Goal: Task Accomplishment & Management: Complete application form

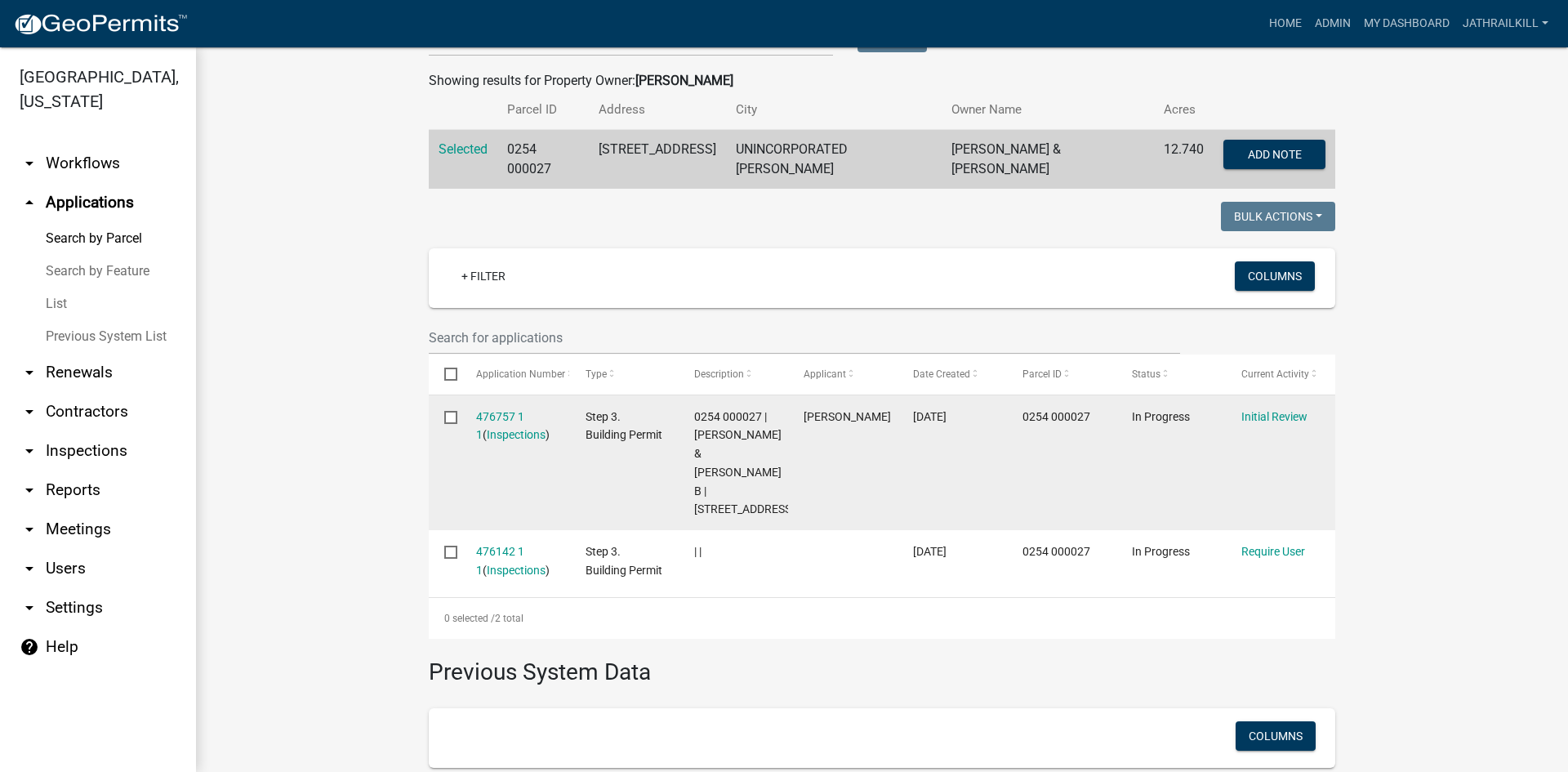
scroll to position [303, 0]
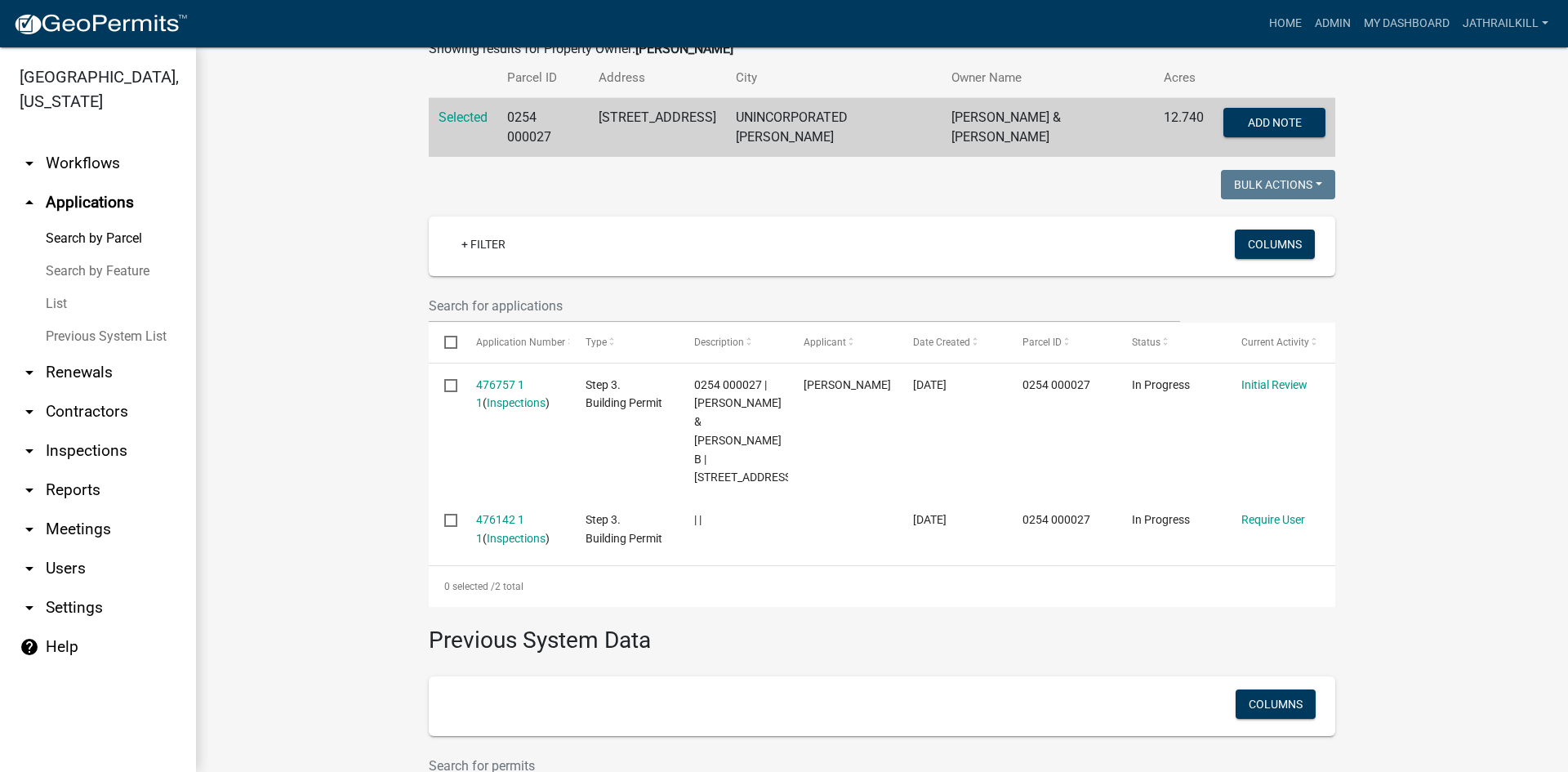
click at [89, 144] on link "arrow_drop_down Workflows" at bounding box center [98, 163] width 196 height 39
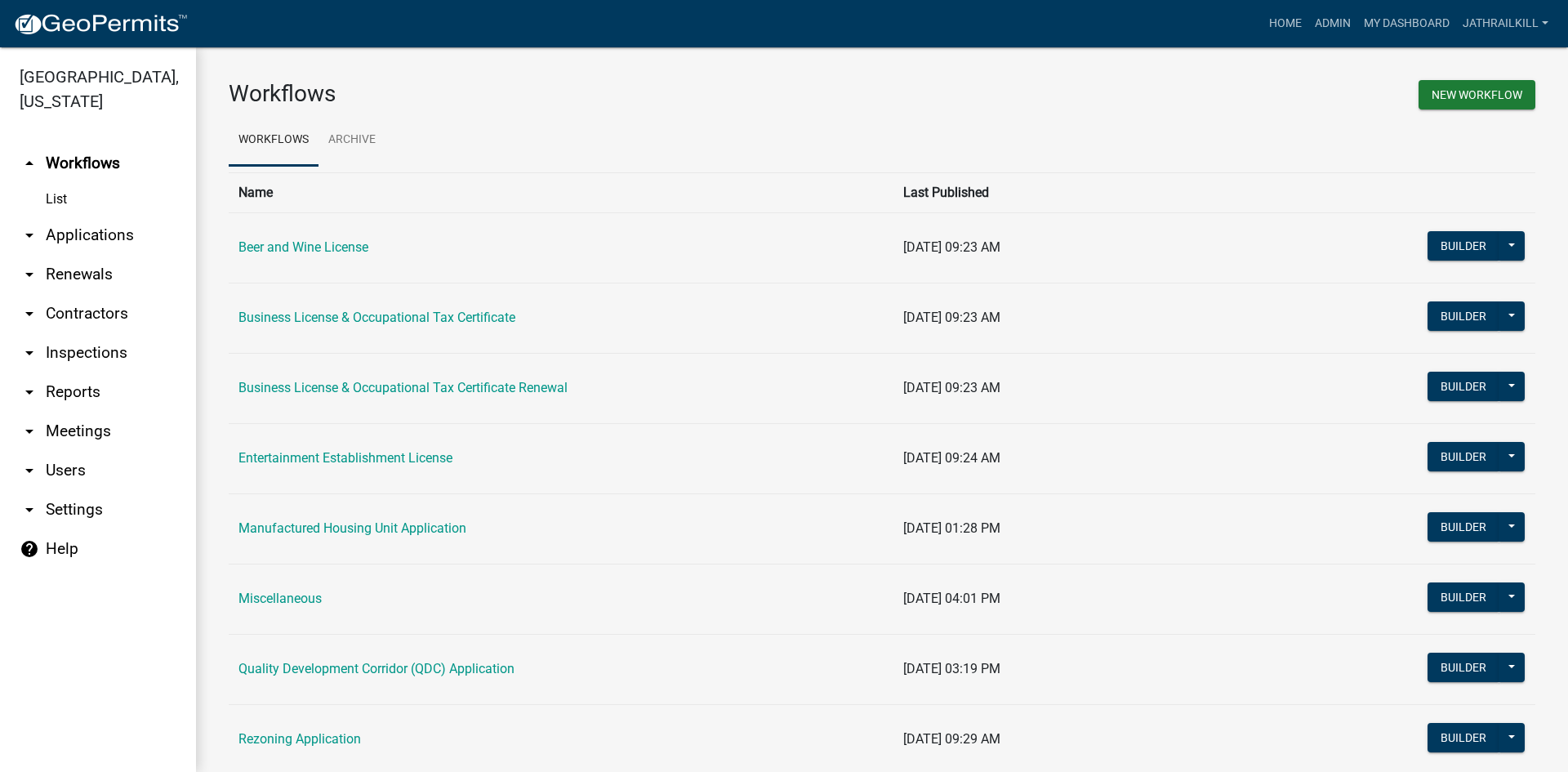
click at [129, 216] on link "arrow_drop_down Applications" at bounding box center [98, 235] width 196 height 39
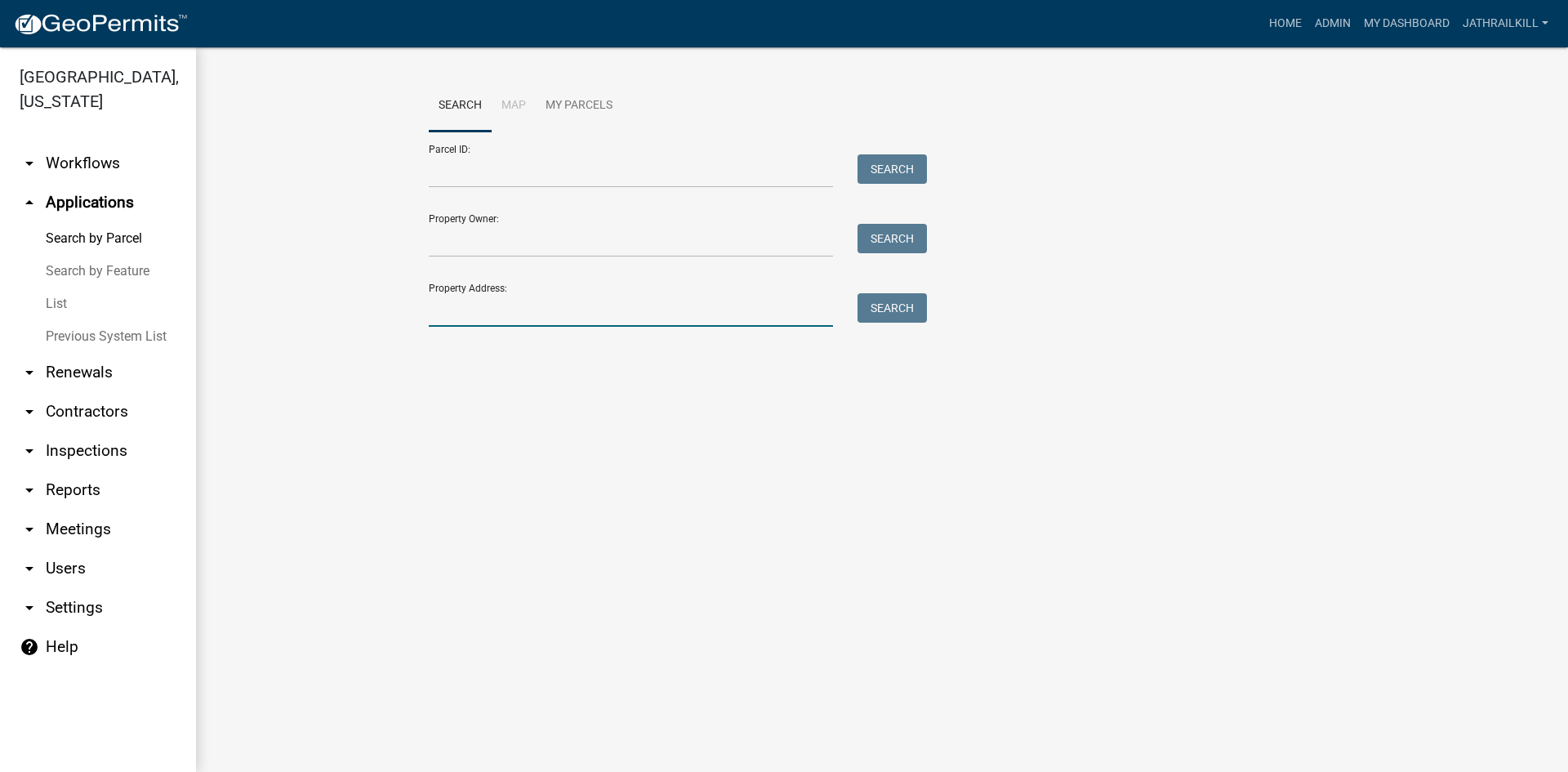
drag, startPoint x: 497, startPoint y: 312, endPoint x: 549, endPoint y: 304, distance: 52.6
click at [495, 312] on input "Property Address:" at bounding box center [631, 310] width 404 height 34
drag, startPoint x: 557, startPoint y: 318, endPoint x: 427, endPoint y: 345, distance: 132.8
click at [429, 342] on wm-search-parcel-data-activity-input "Search Map My Parcels Parcel ID: Search Property Owner: Search Property Address…" at bounding box center [882, 231] width 907 height 301
type input "0744000056A"
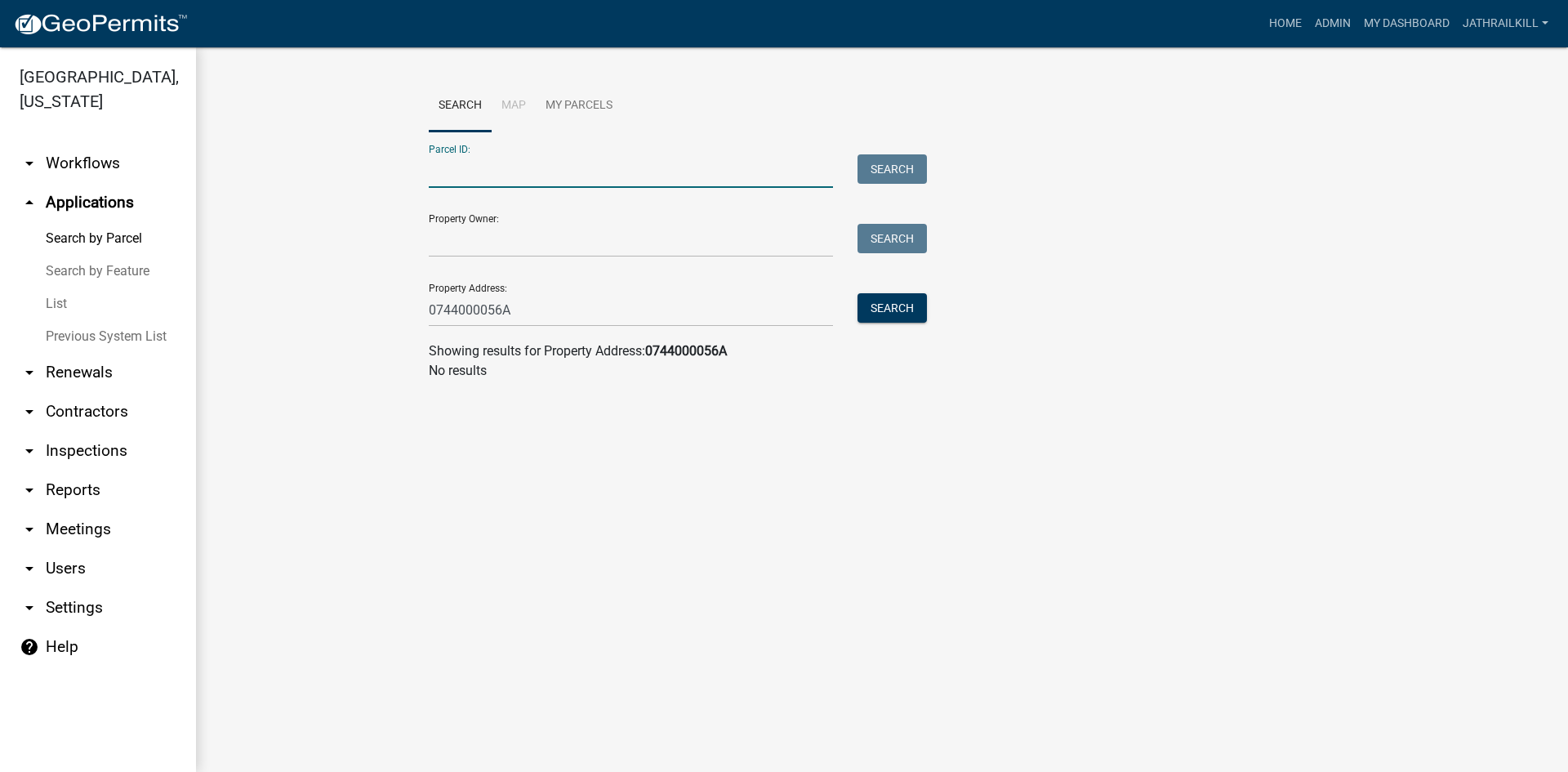
click at [573, 176] on input "Parcel ID:" at bounding box center [631, 172] width 404 height 34
paste input "0744000056A"
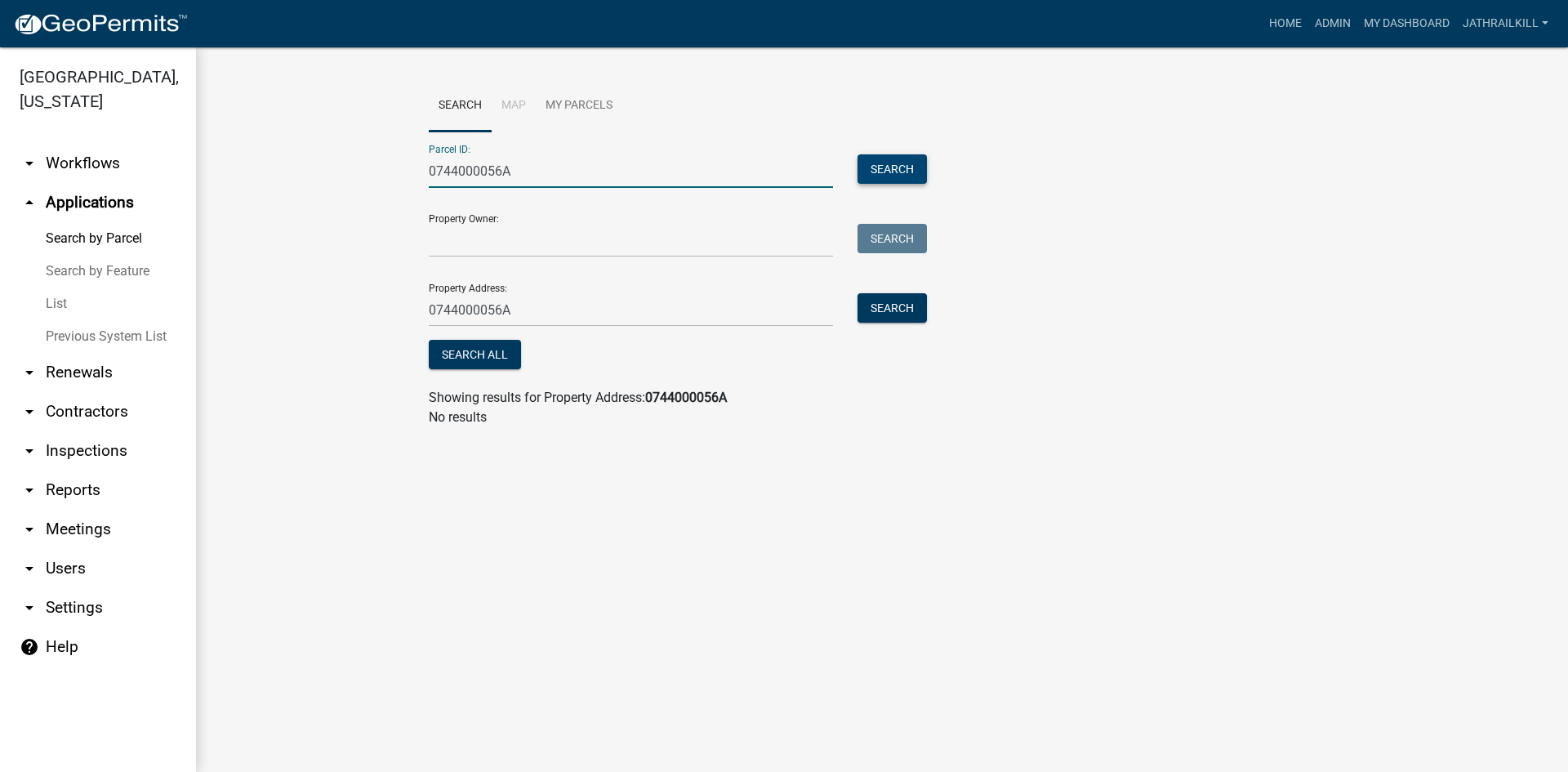
type input "0744000056A"
click at [903, 182] on button "Search" at bounding box center [893, 169] width 69 height 30
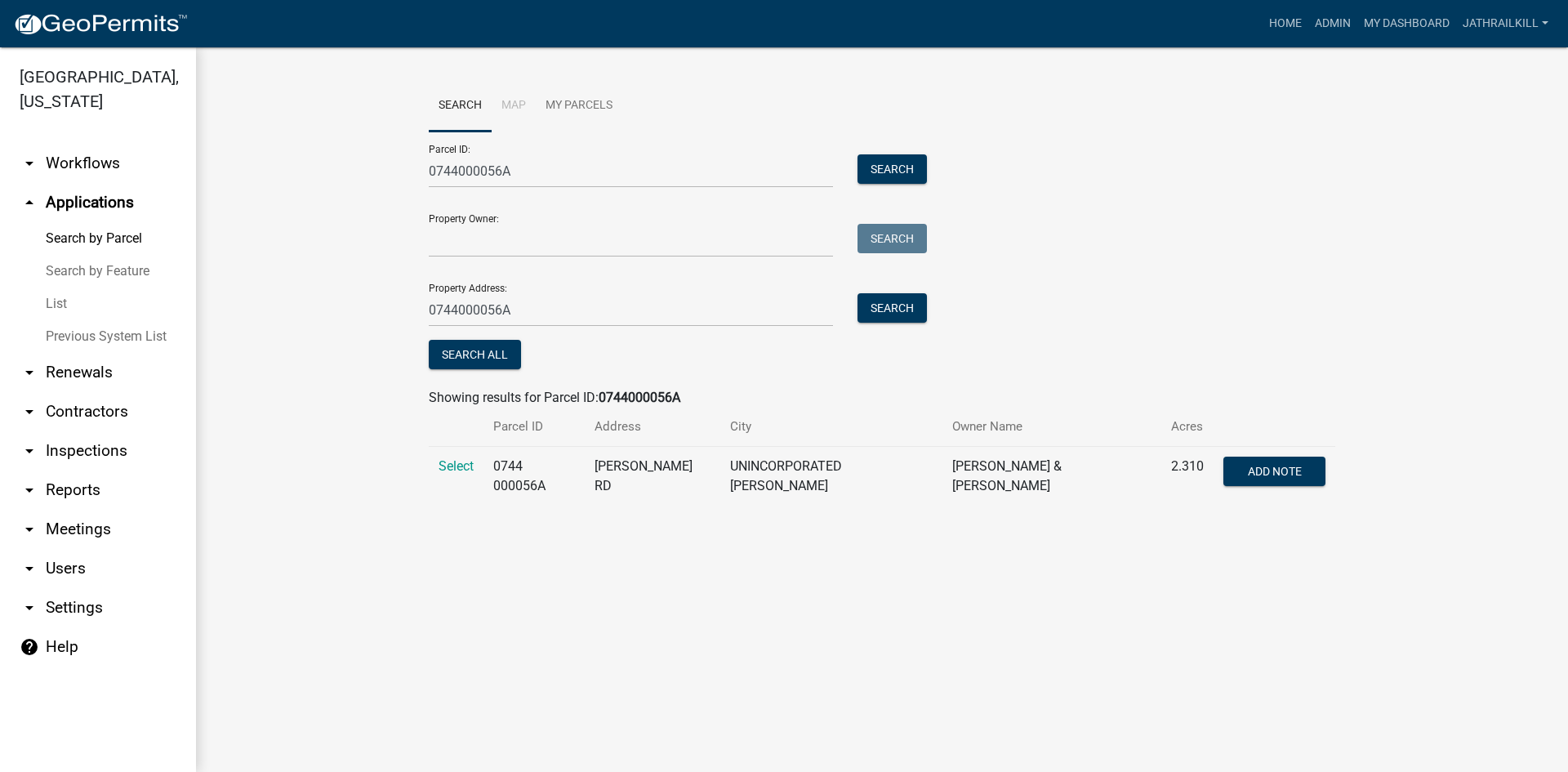
click at [449, 457] on td "Select" at bounding box center [456, 477] width 55 height 60
click at [449, 466] on span "Select" at bounding box center [456, 466] width 36 height 15
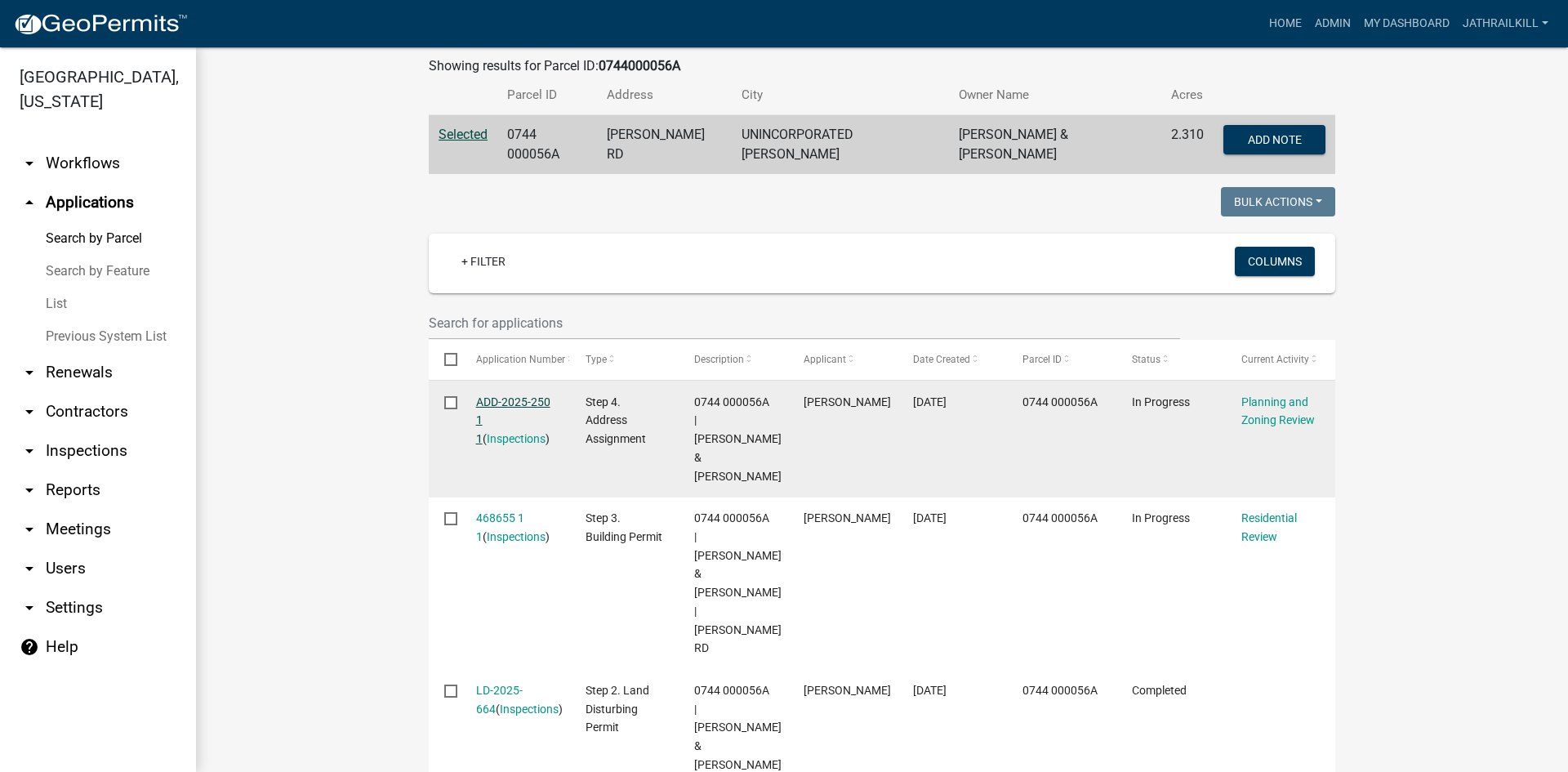
scroll to position [408, 0]
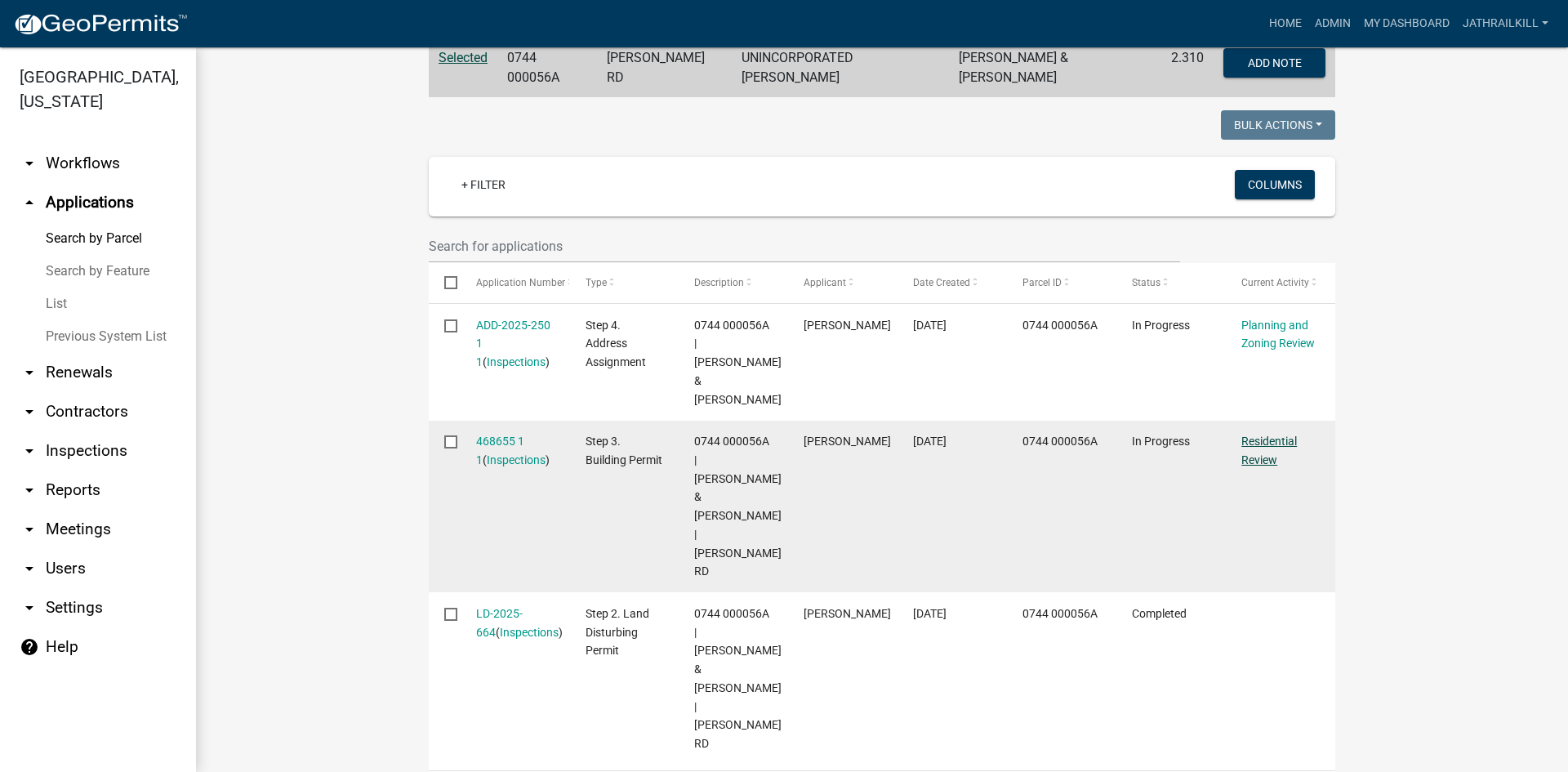
click at [1252, 435] on link "Residential Review" at bounding box center [1270, 451] width 56 height 32
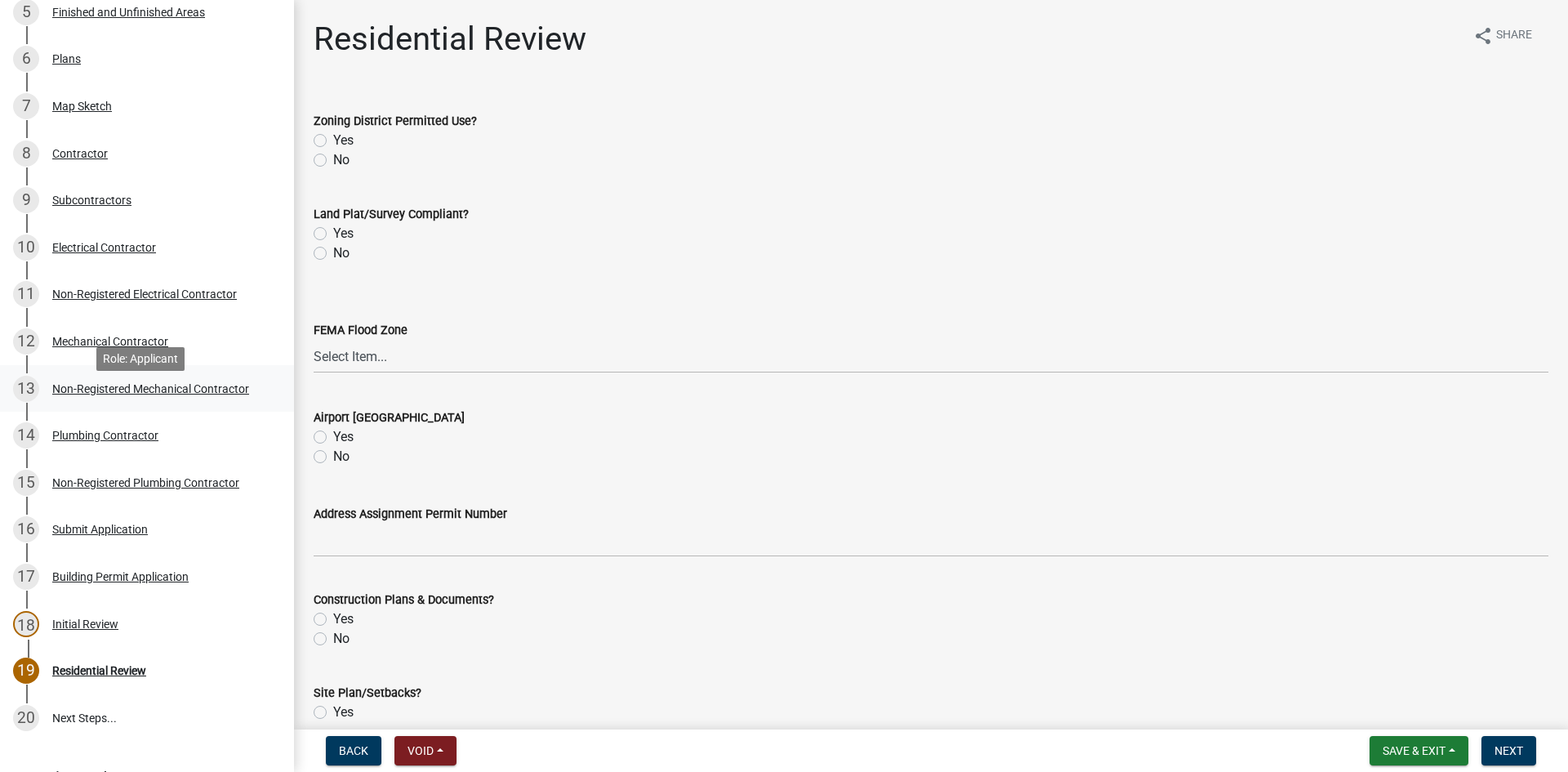
scroll to position [348, 0]
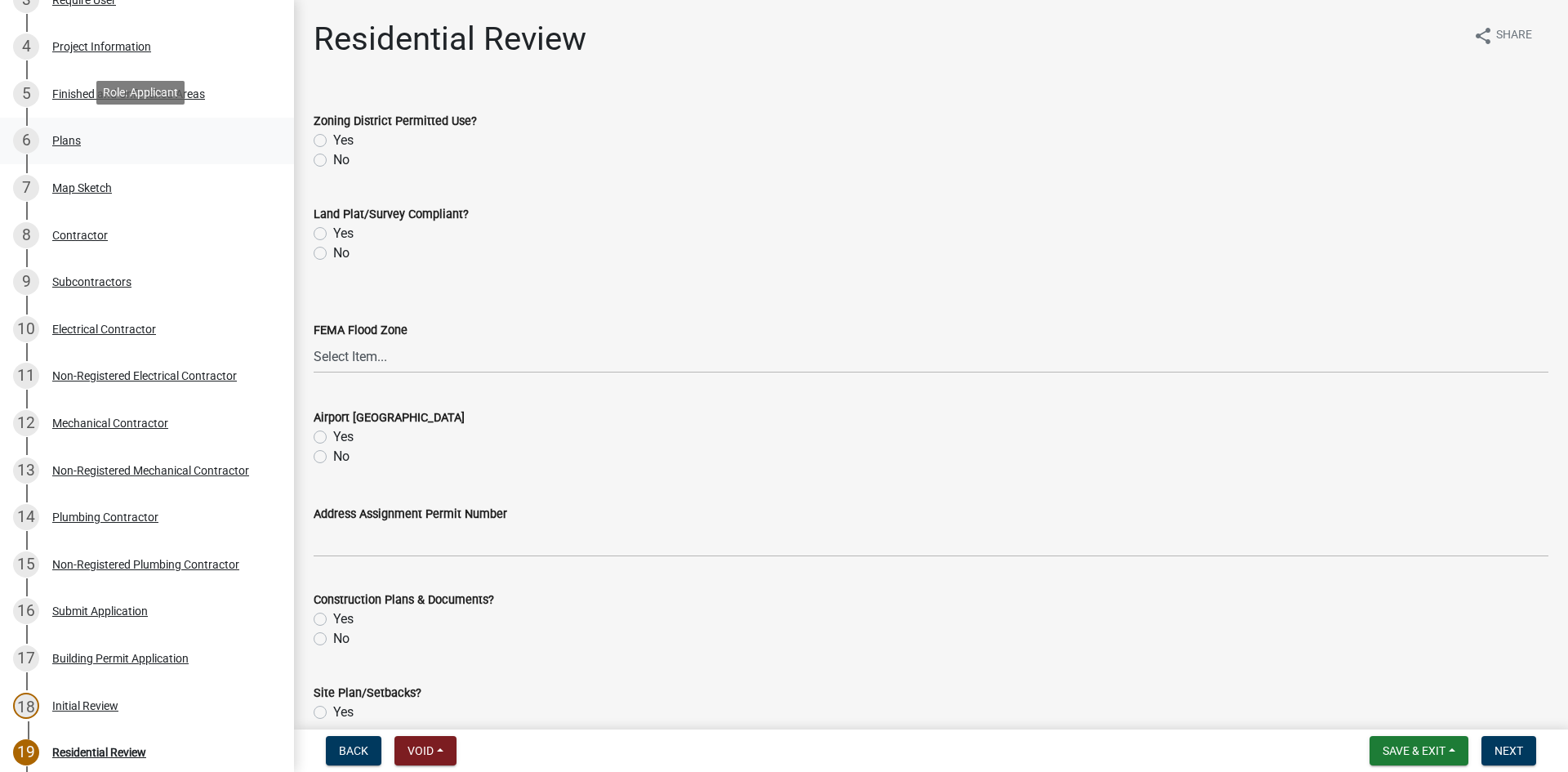
click at [134, 145] on div "6 Plans" at bounding box center [139, 140] width 254 height 26
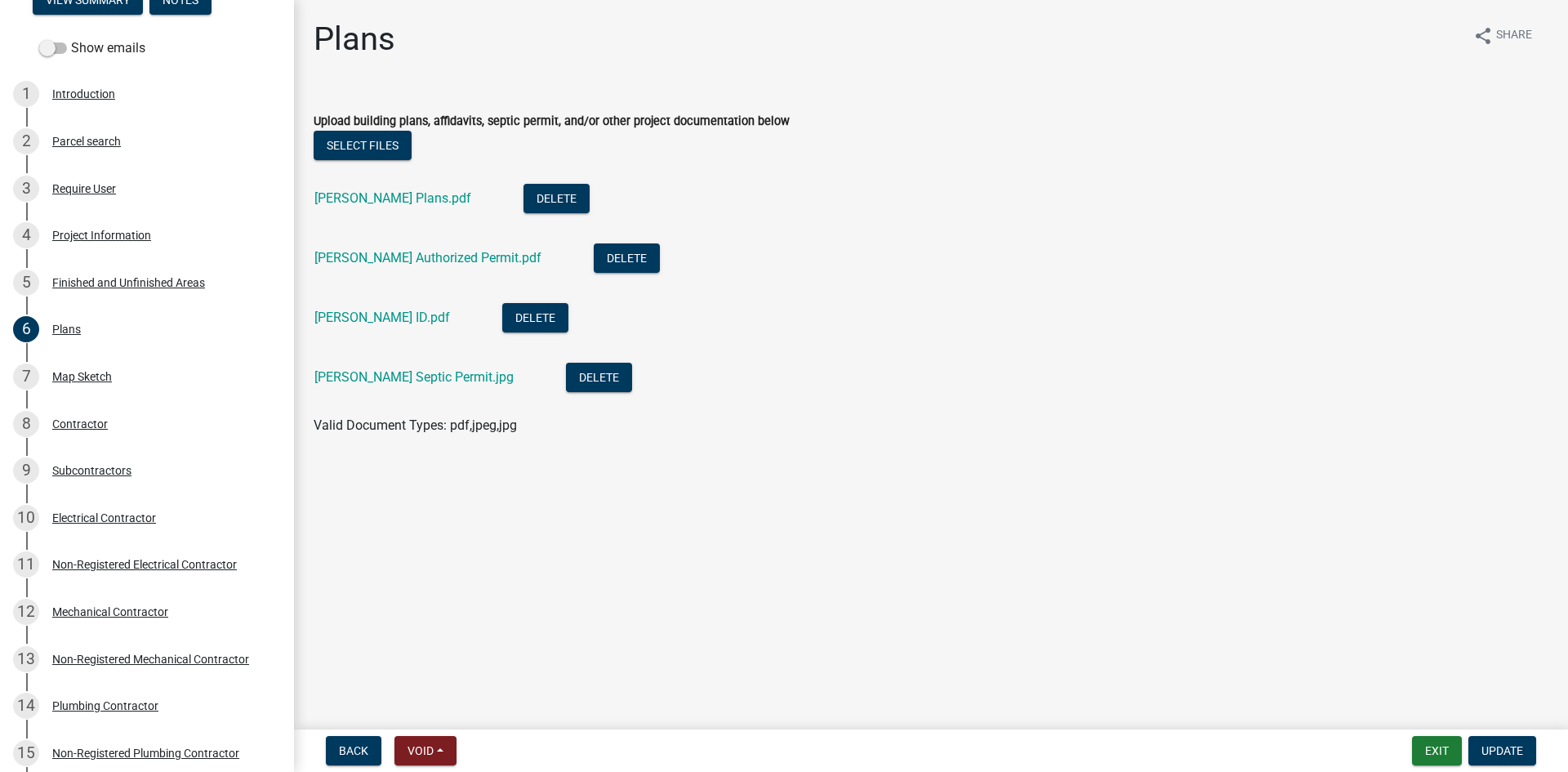
scroll to position [102, 0]
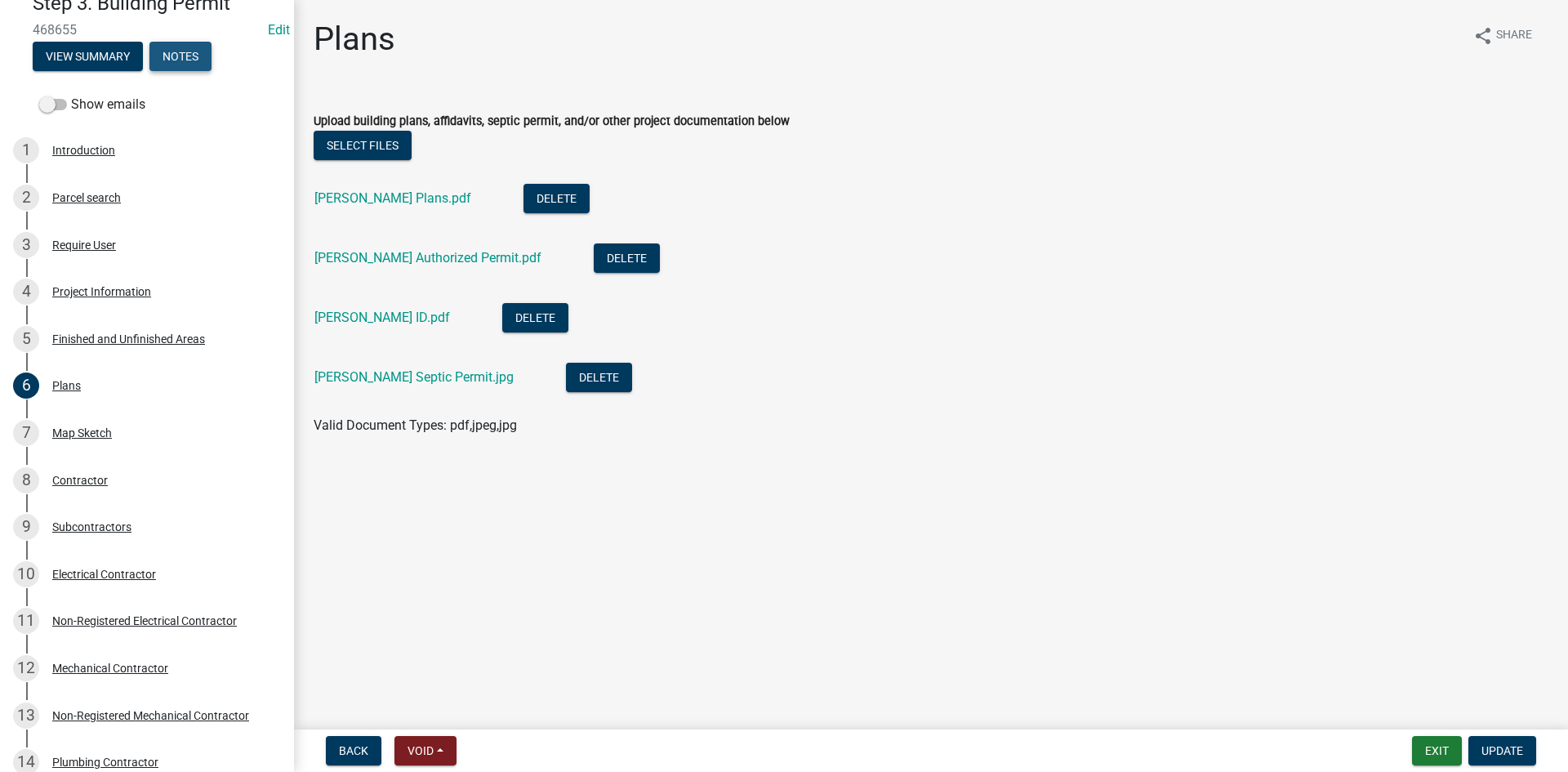
click at [175, 57] on button "Notes" at bounding box center [180, 56] width 62 height 30
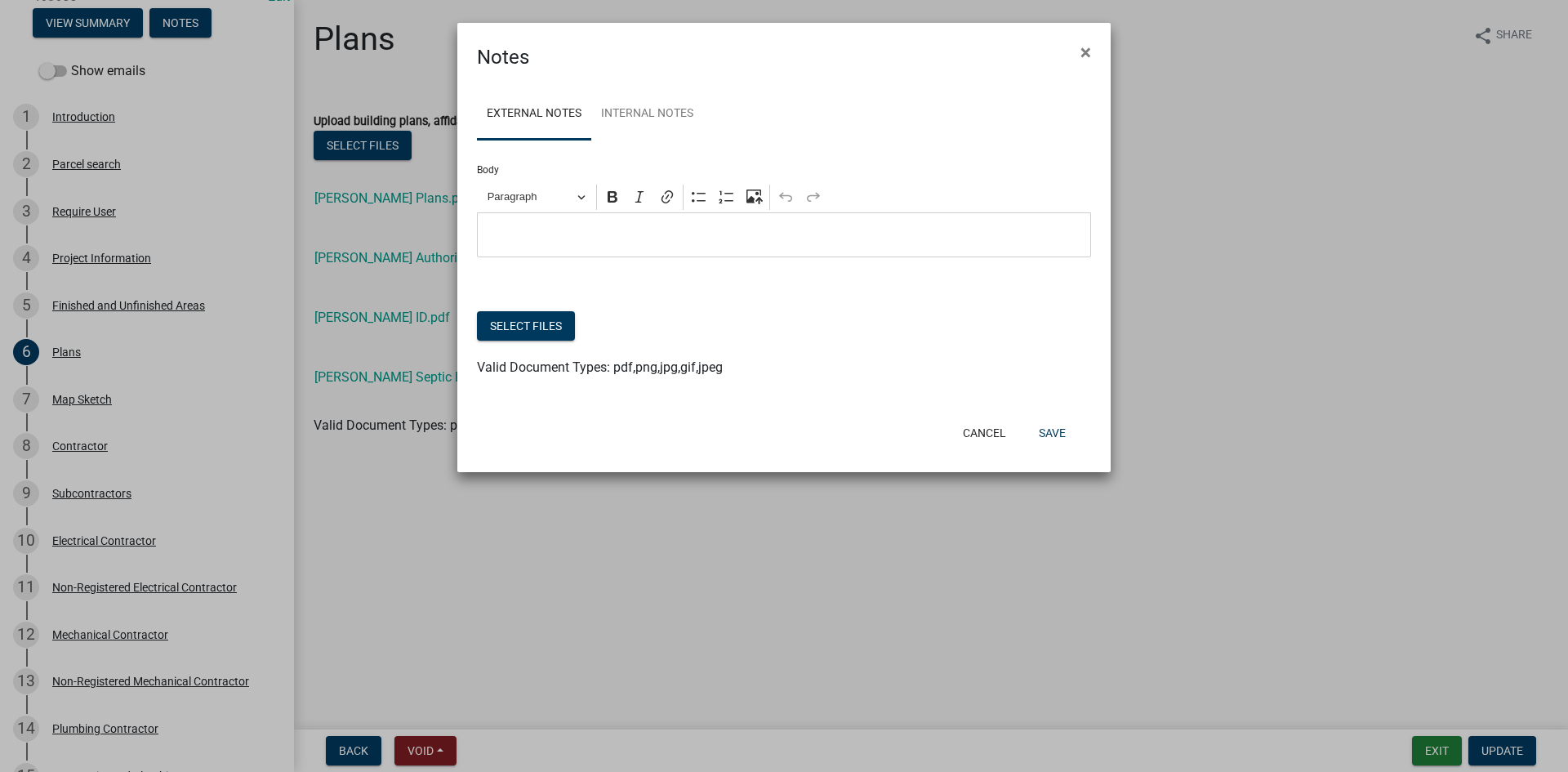
scroll to position [72, 0]
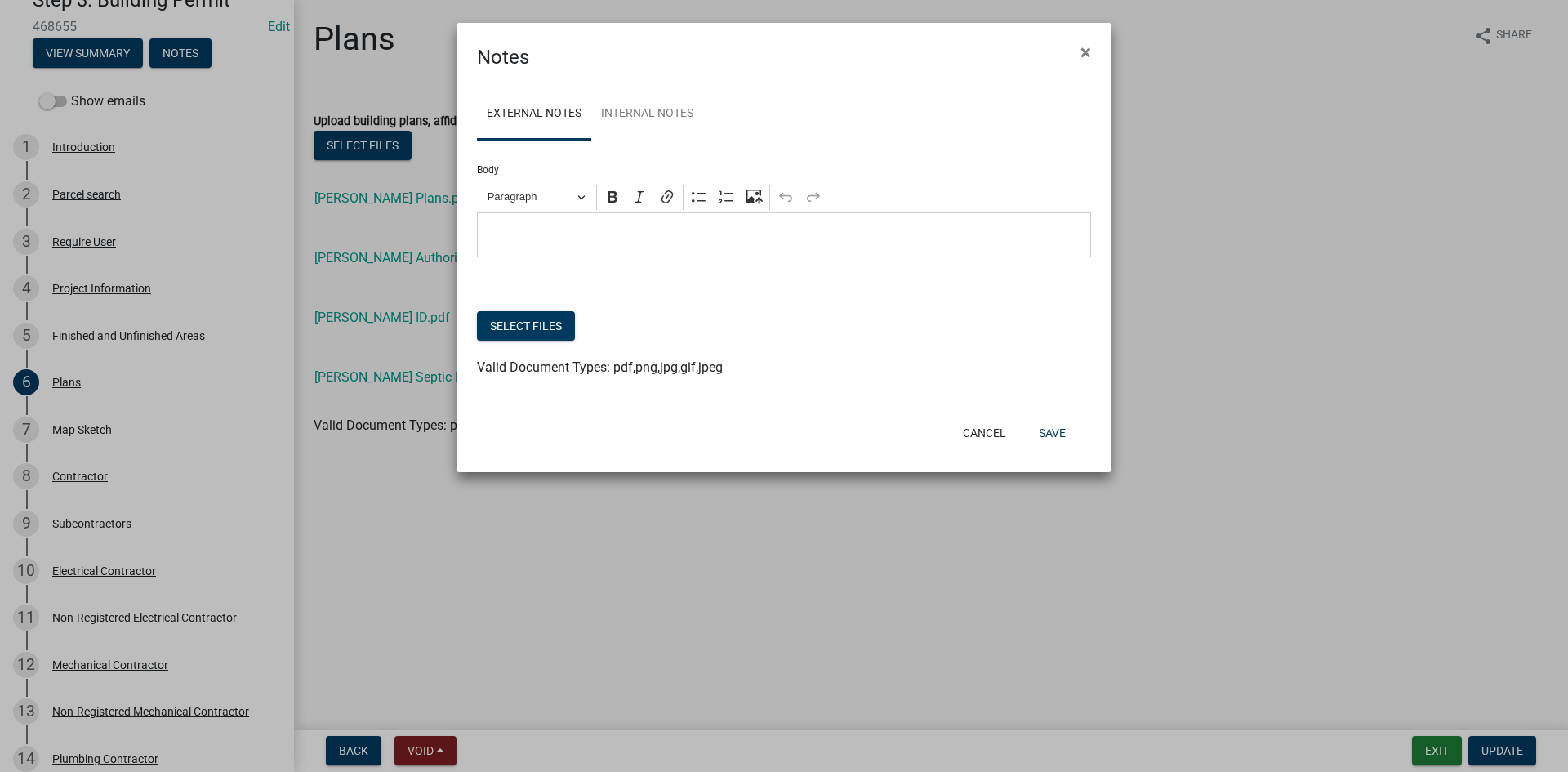
click at [715, 122] on ul "External Notes Internal Notes" at bounding box center [784, 113] width 615 height 52
click at [666, 126] on link "Internal Notes" at bounding box center [647, 114] width 112 height 52
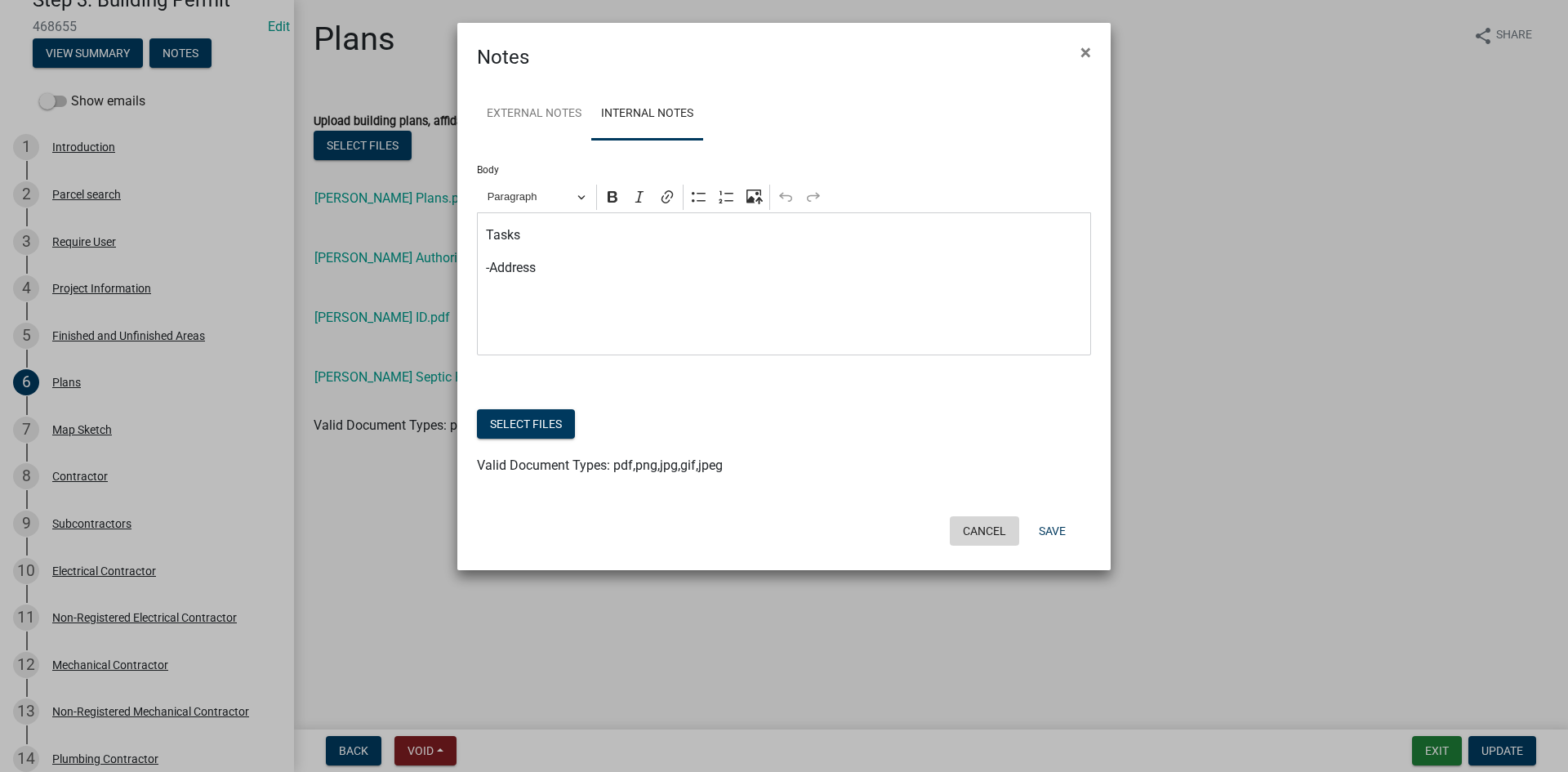
click at [970, 532] on button "Cancel" at bounding box center [985, 531] width 69 height 30
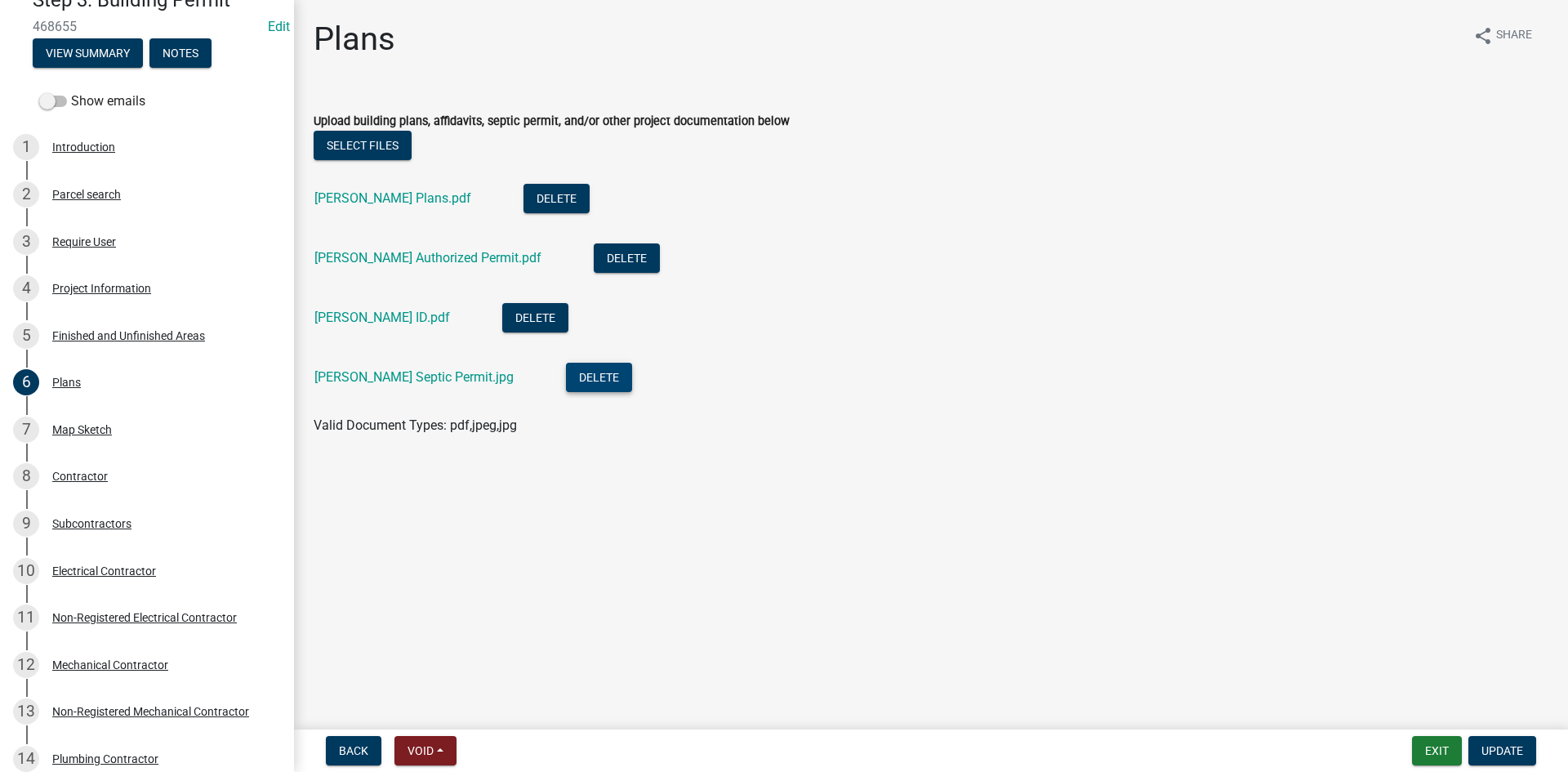
click at [566, 381] on button "Delete" at bounding box center [599, 377] width 66 height 30
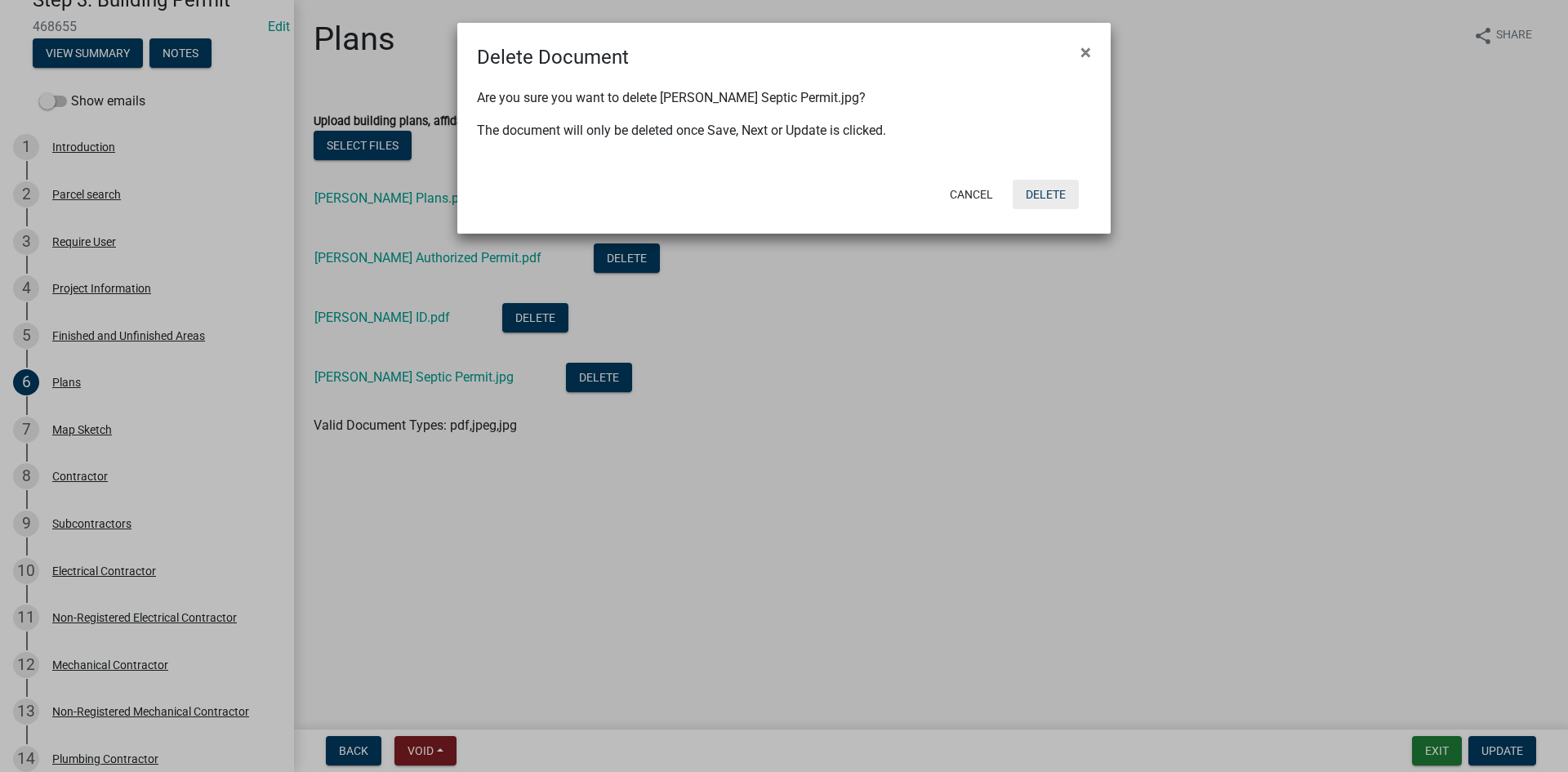
click at [1047, 199] on button "Delete" at bounding box center [1046, 194] width 66 height 30
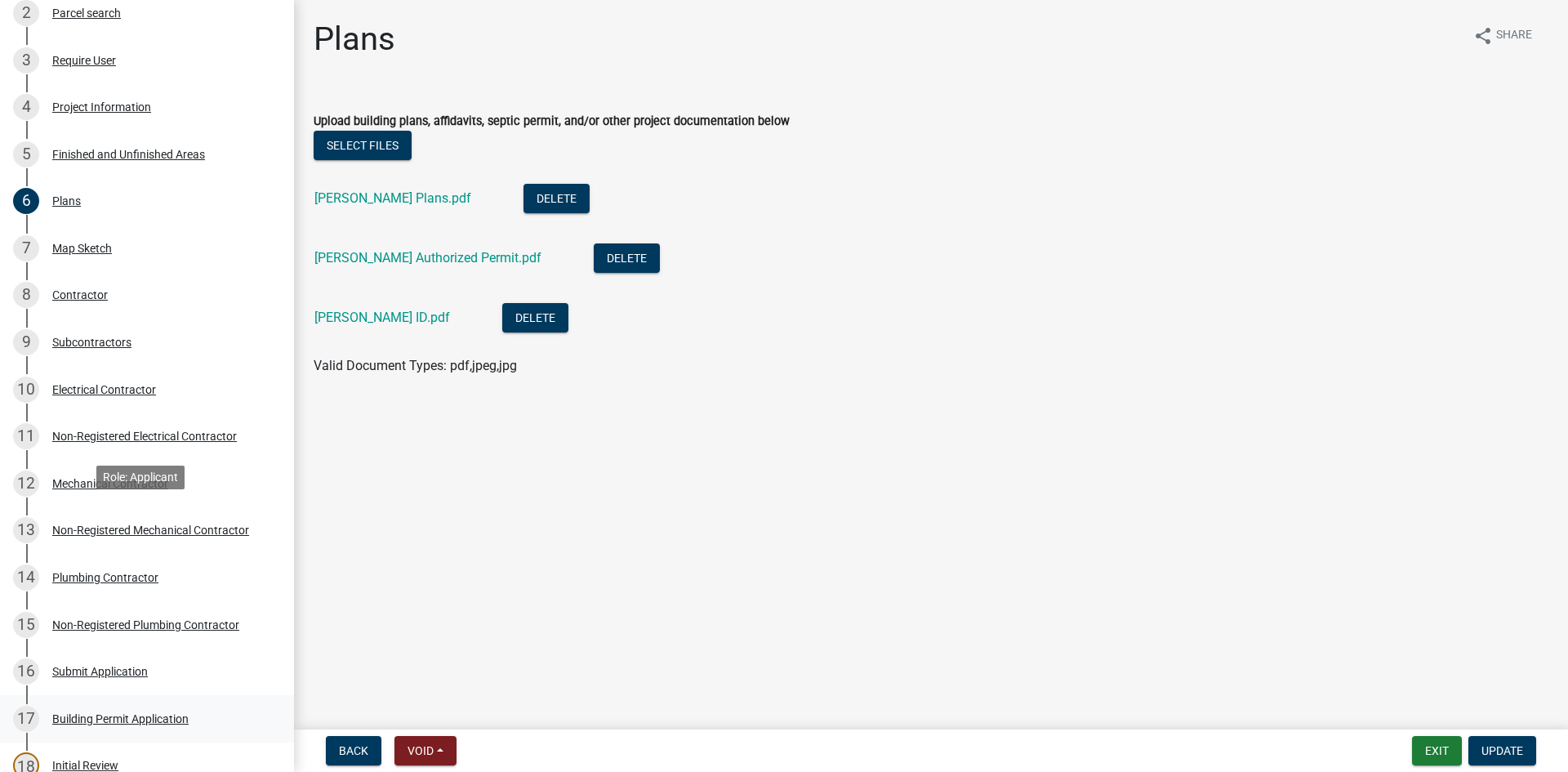
scroll to position [479, 0]
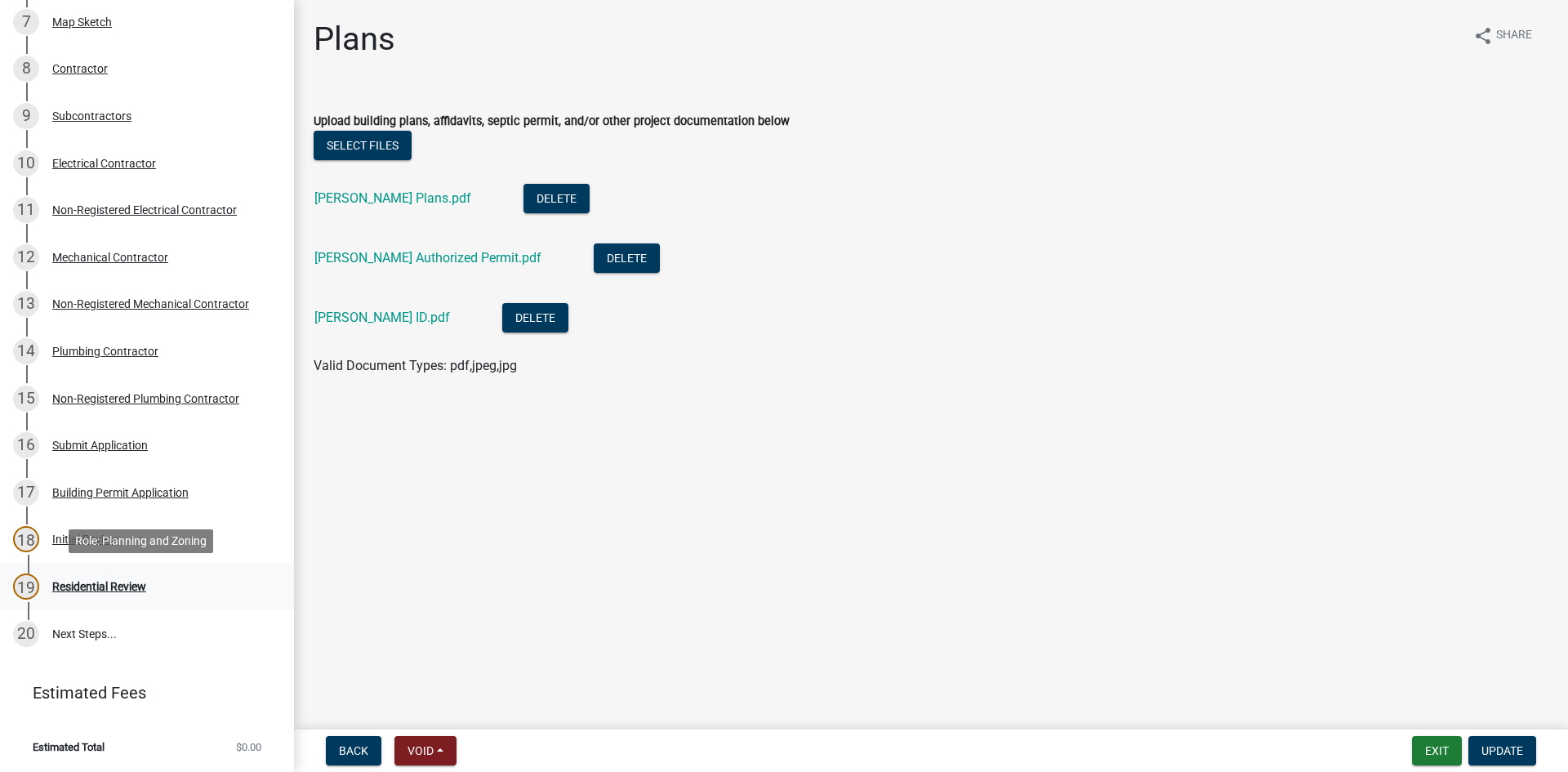
drag, startPoint x: 93, startPoint y: 594, endPoint x: 74, endPoint y: 605, distance: 22.0
click at [85, 599] on div "19 Residential Review" at bounding box center [139, 586] width 254 height 26
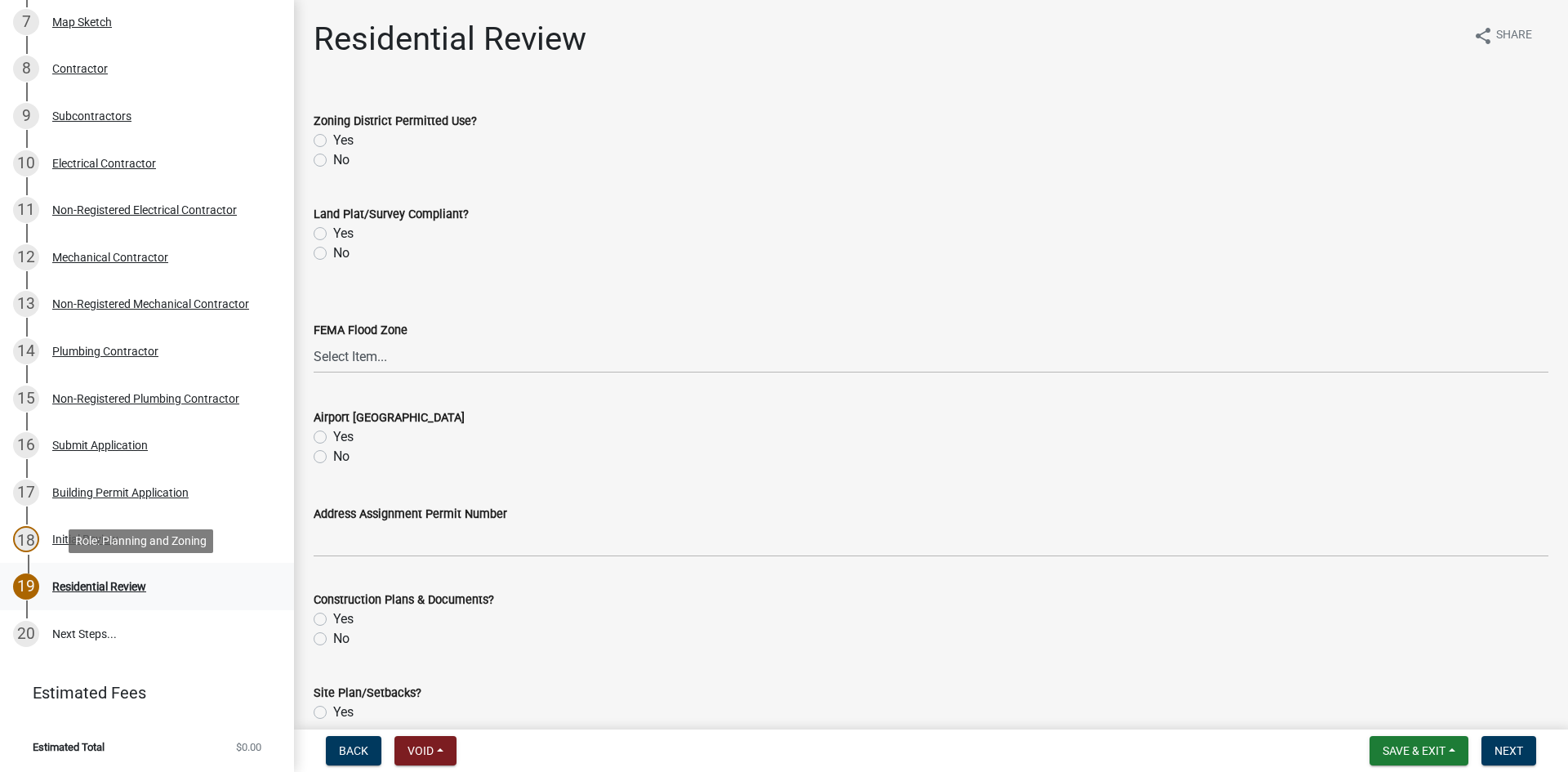
click at [238, 588] on div "19 Residential Review" at bounding box center [139, 586] width 254 height 26
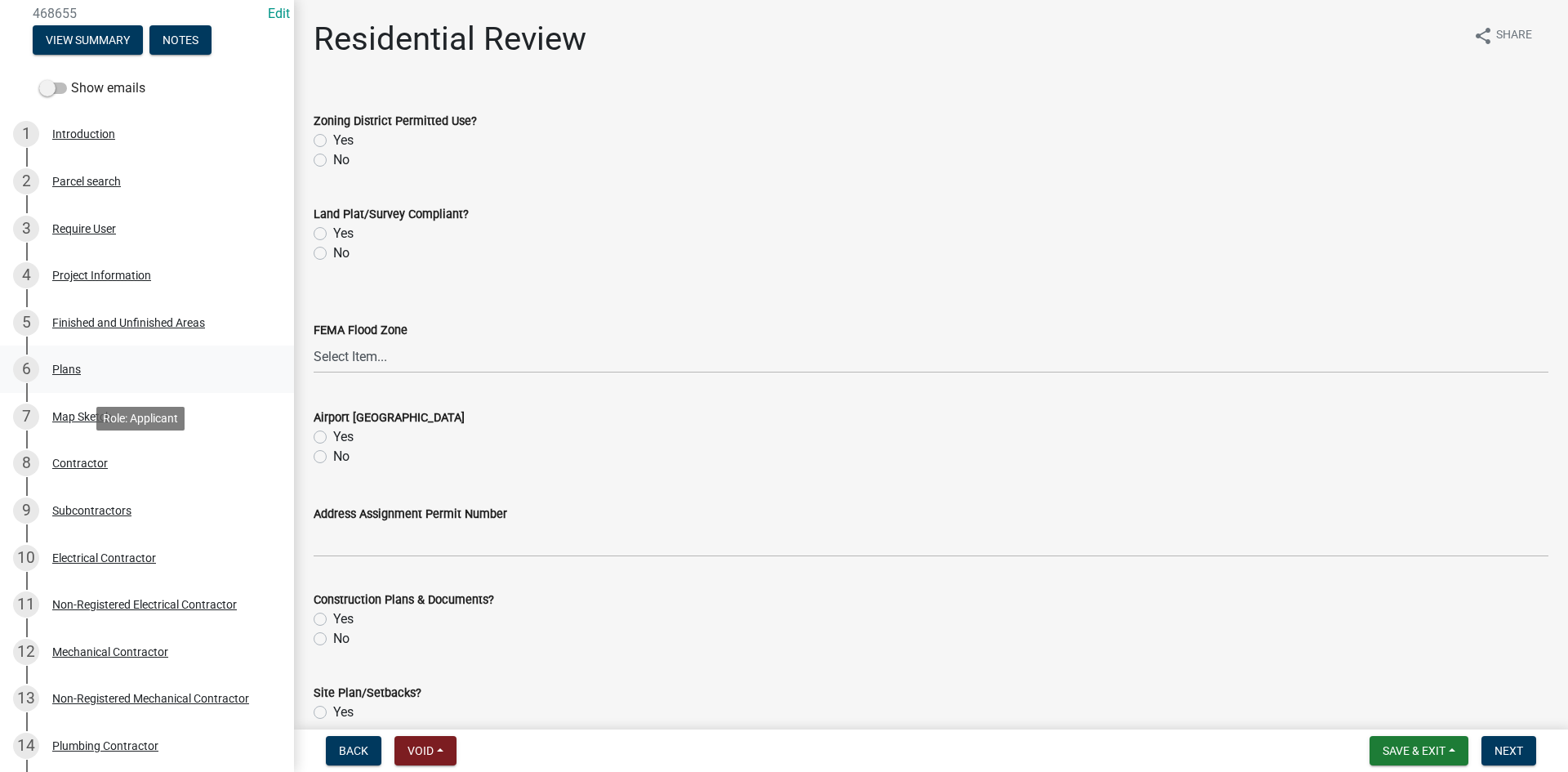
scroll to position [0, 0]
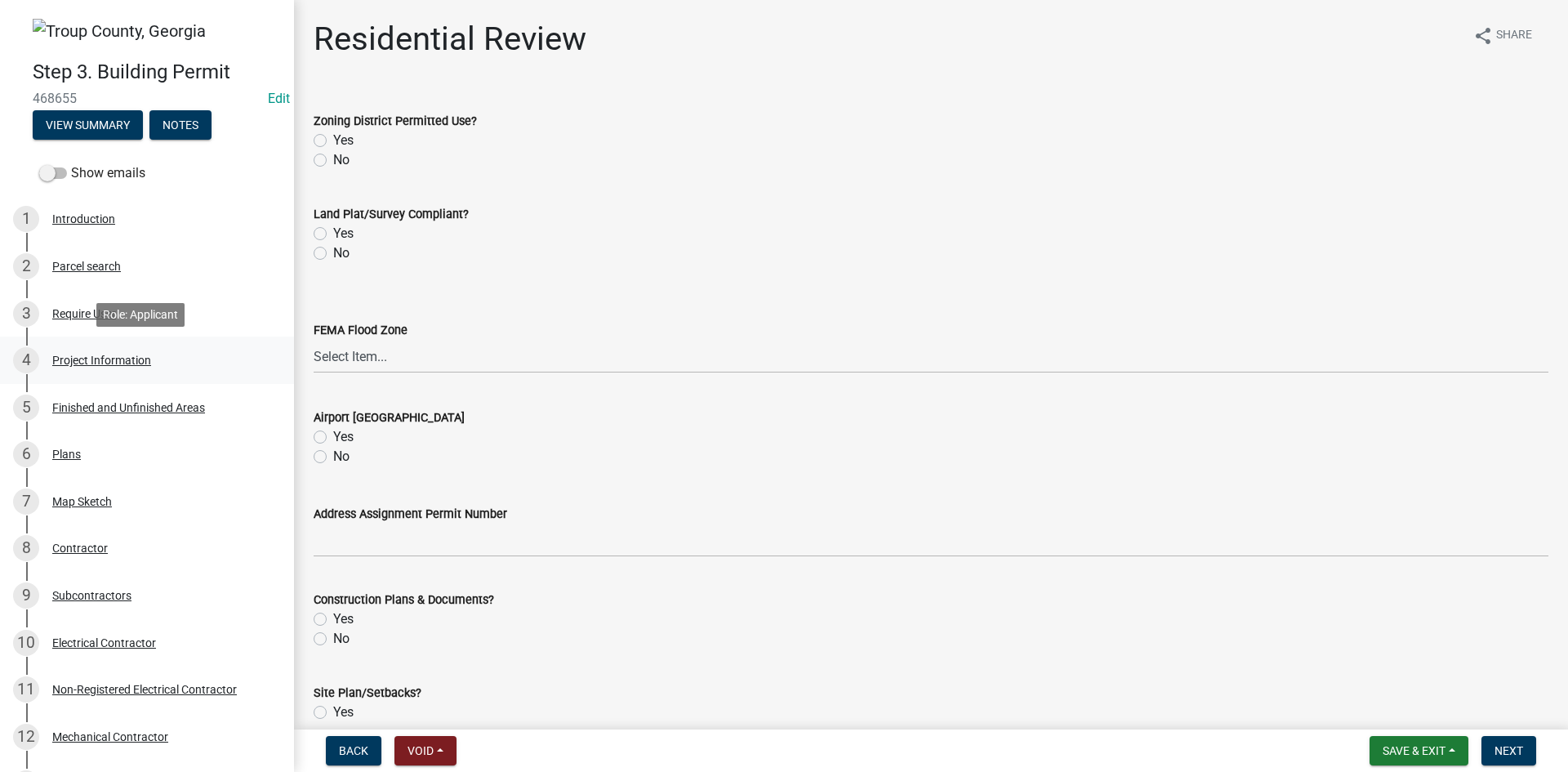
click at [153, 374] on div "4 Project Information" at bounding box center [139, 360] width 254 height 26
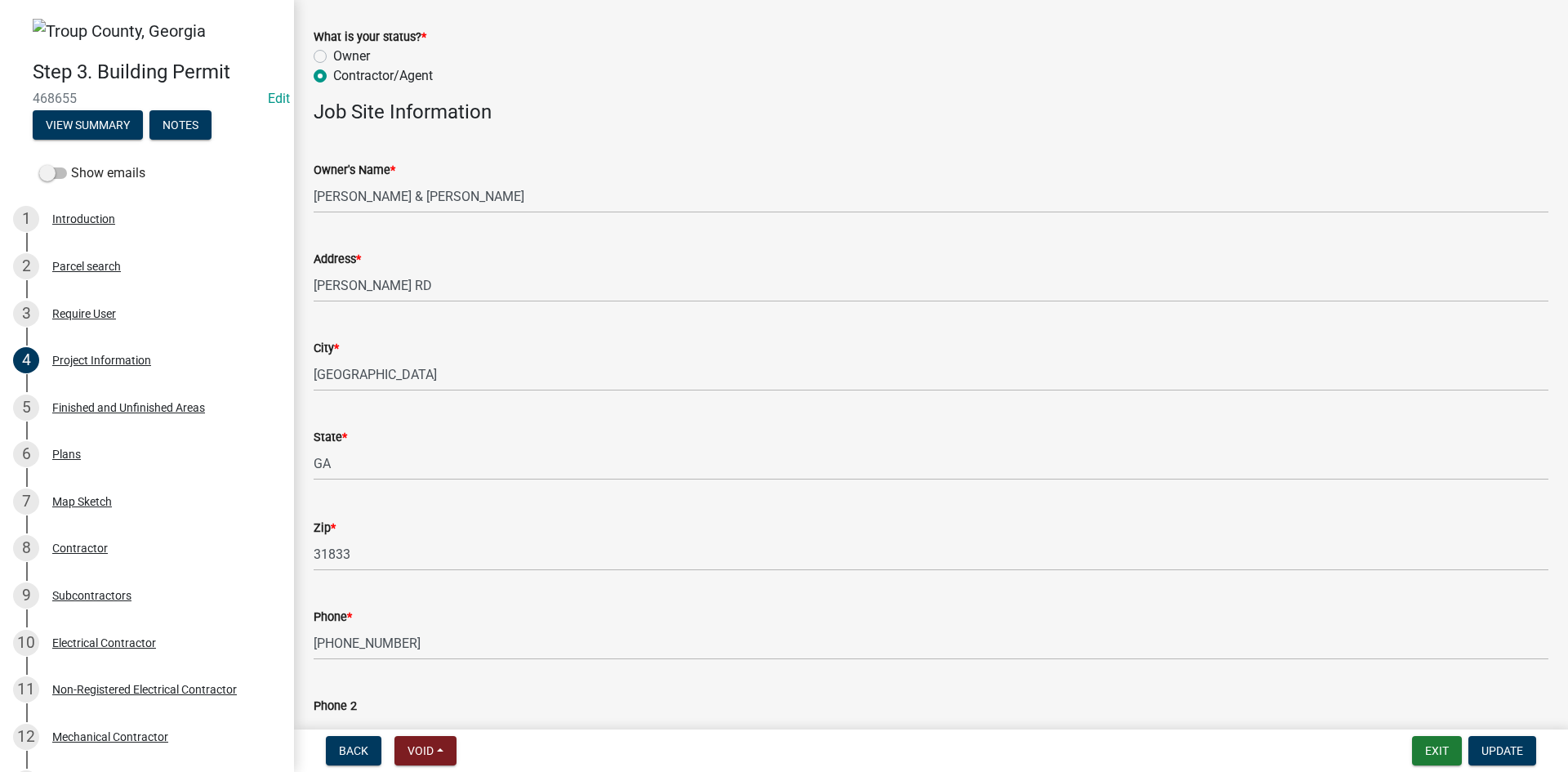
scroll to position [245, 0]
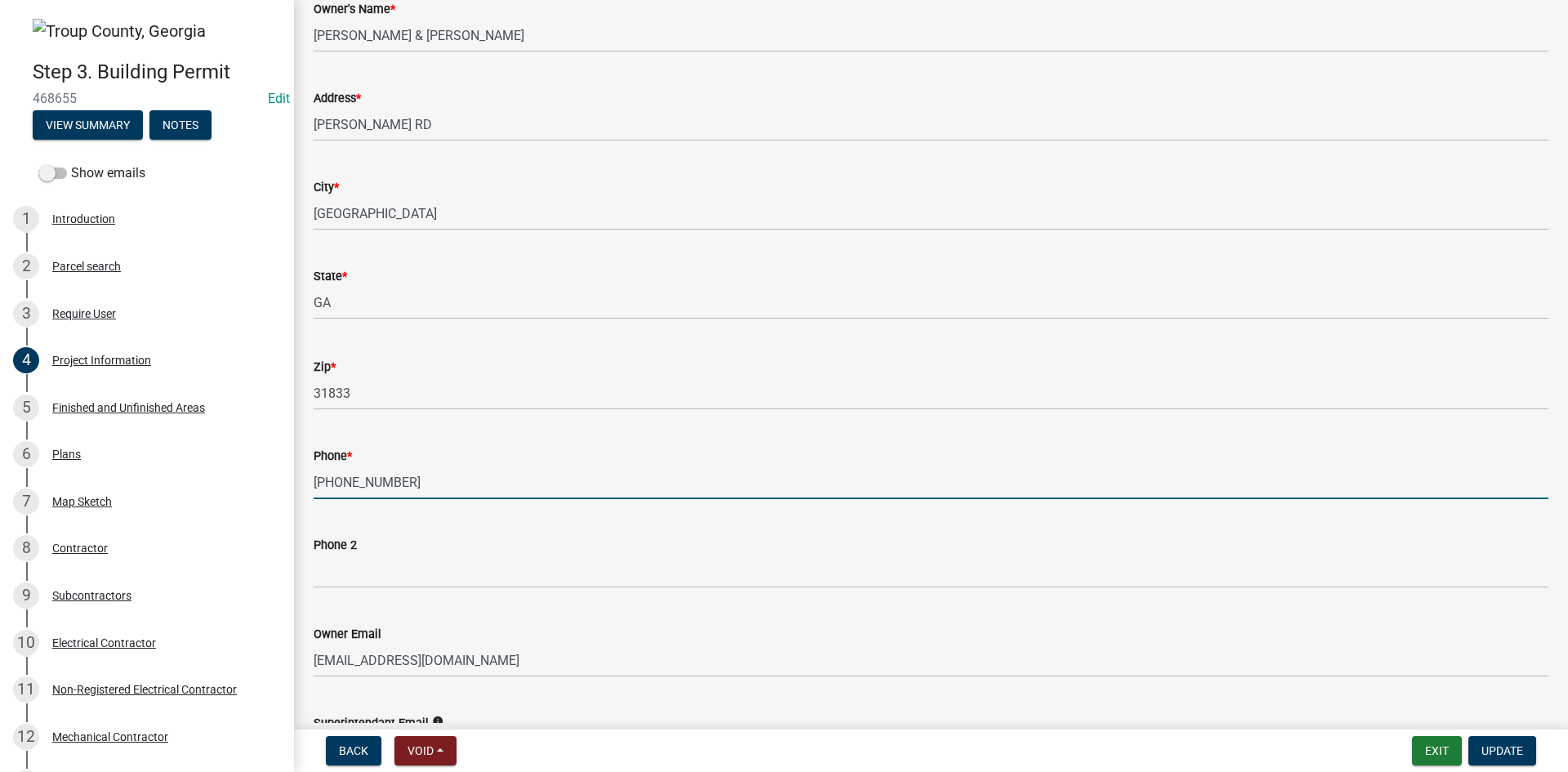
drag, startPoint x: 451, startPoint y: 467, endPoint x: 446, endPoint y: 501, distance: 34.4
click at [409, 492] on input "[PHONE_NUMBER]" at bounding box center [931, 483] width 1235 height 34
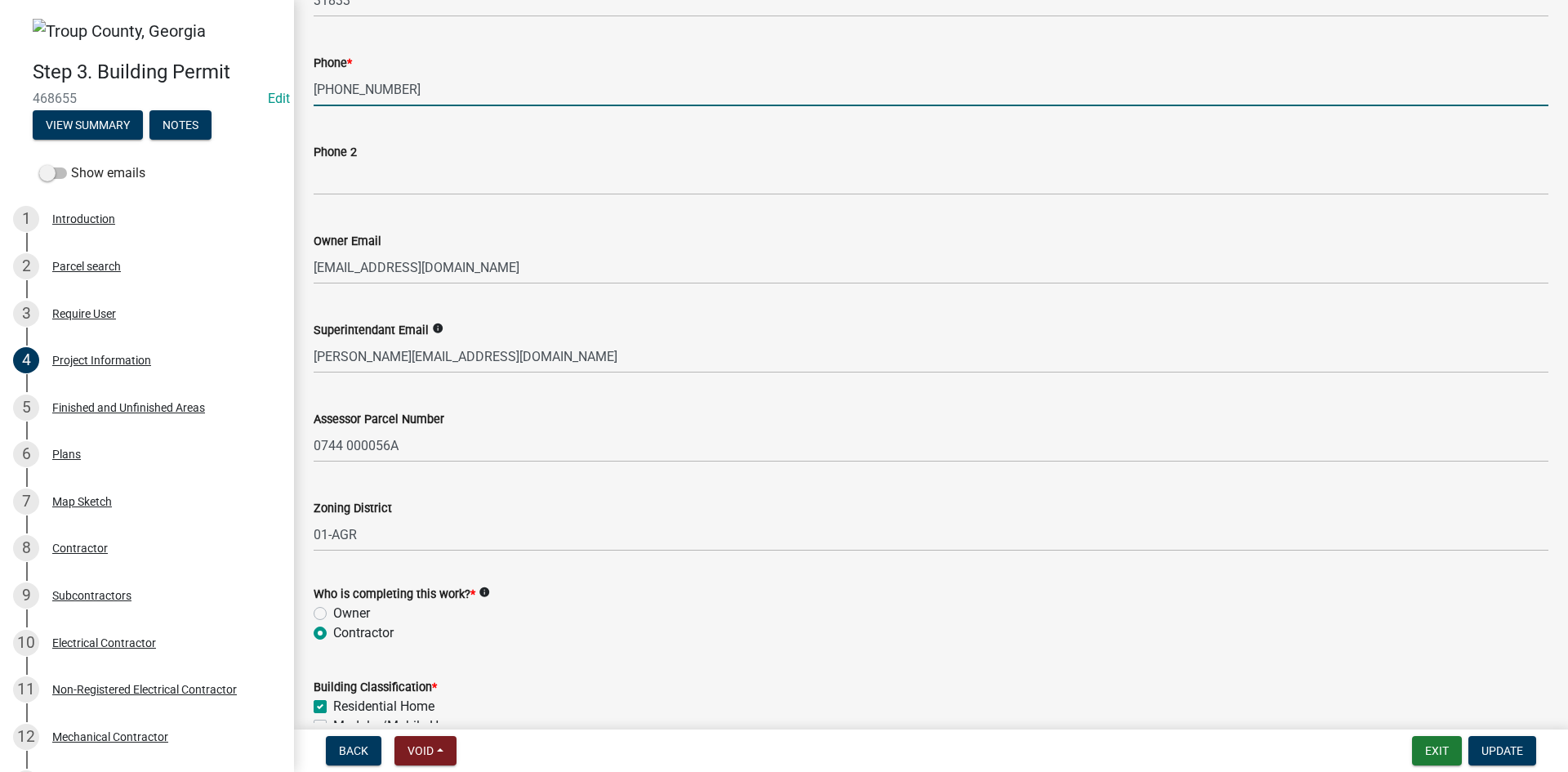
scroll to position [654, 0]
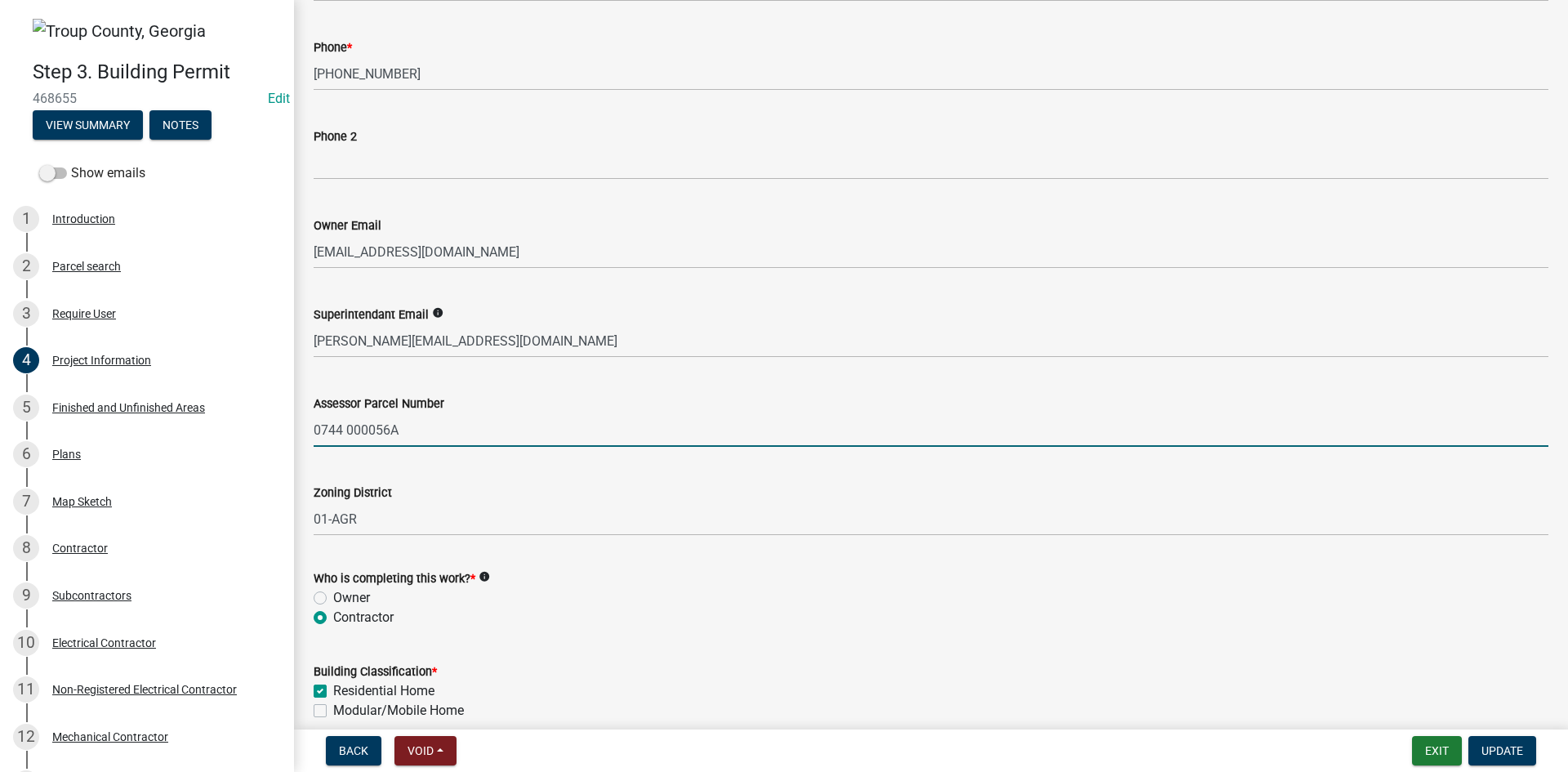
drag, startPoint x: 400, startPoint y: 443, endPoint x: 310, endPoint y: 463, distance: 92.2
click at [314, 463] on wm-data-entity-input-list "What is your status? * Owner [DEMOGRAPHIC_DATA]/Agent Job Site Information Owne…" at bounding box center [931, 471] width 1235 height 2067
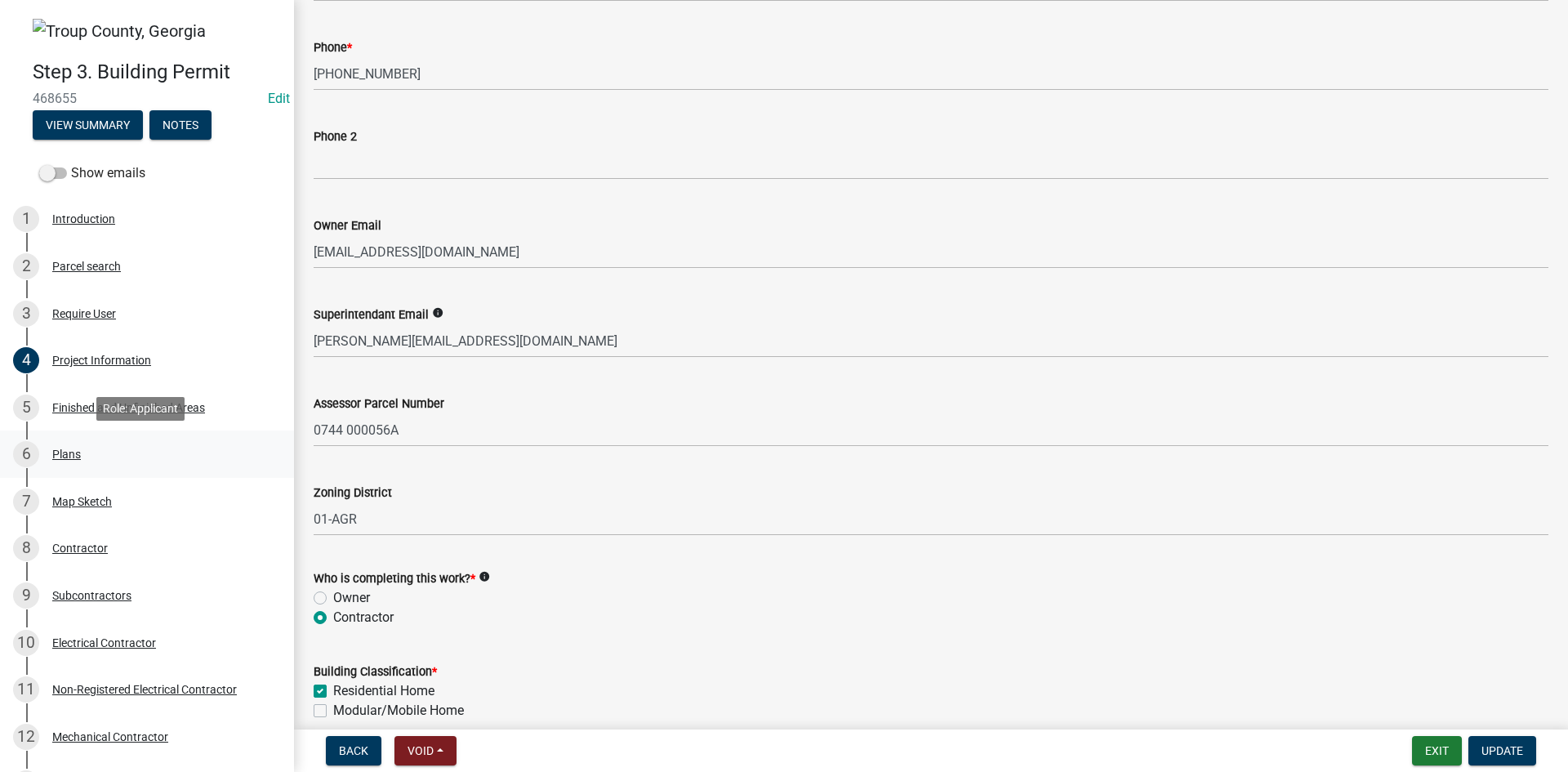
click at [139, 458] on div "6 Plans" at bounding box center [139, 454] width 254 height 26
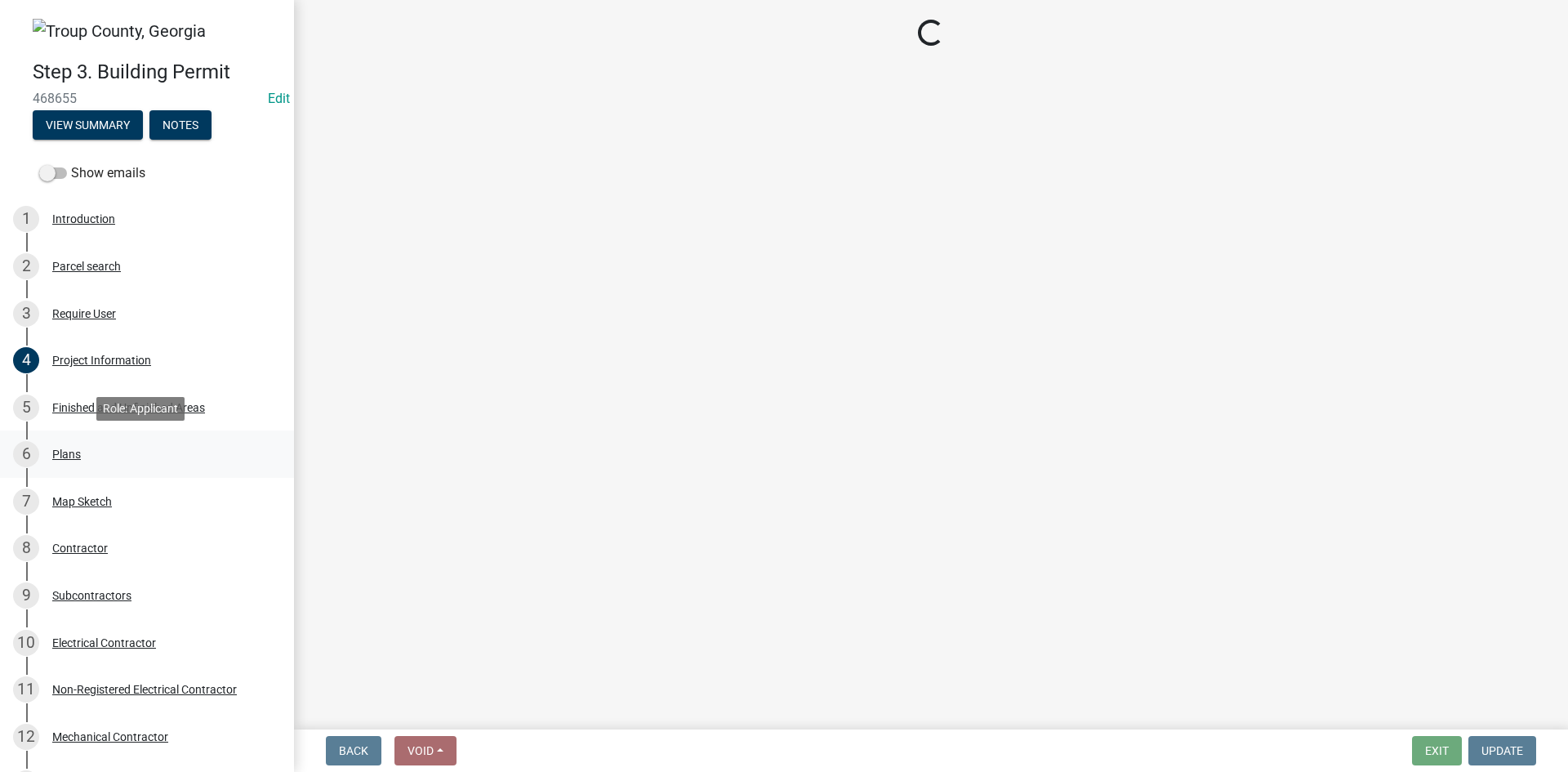
scroll to position [0, 0]
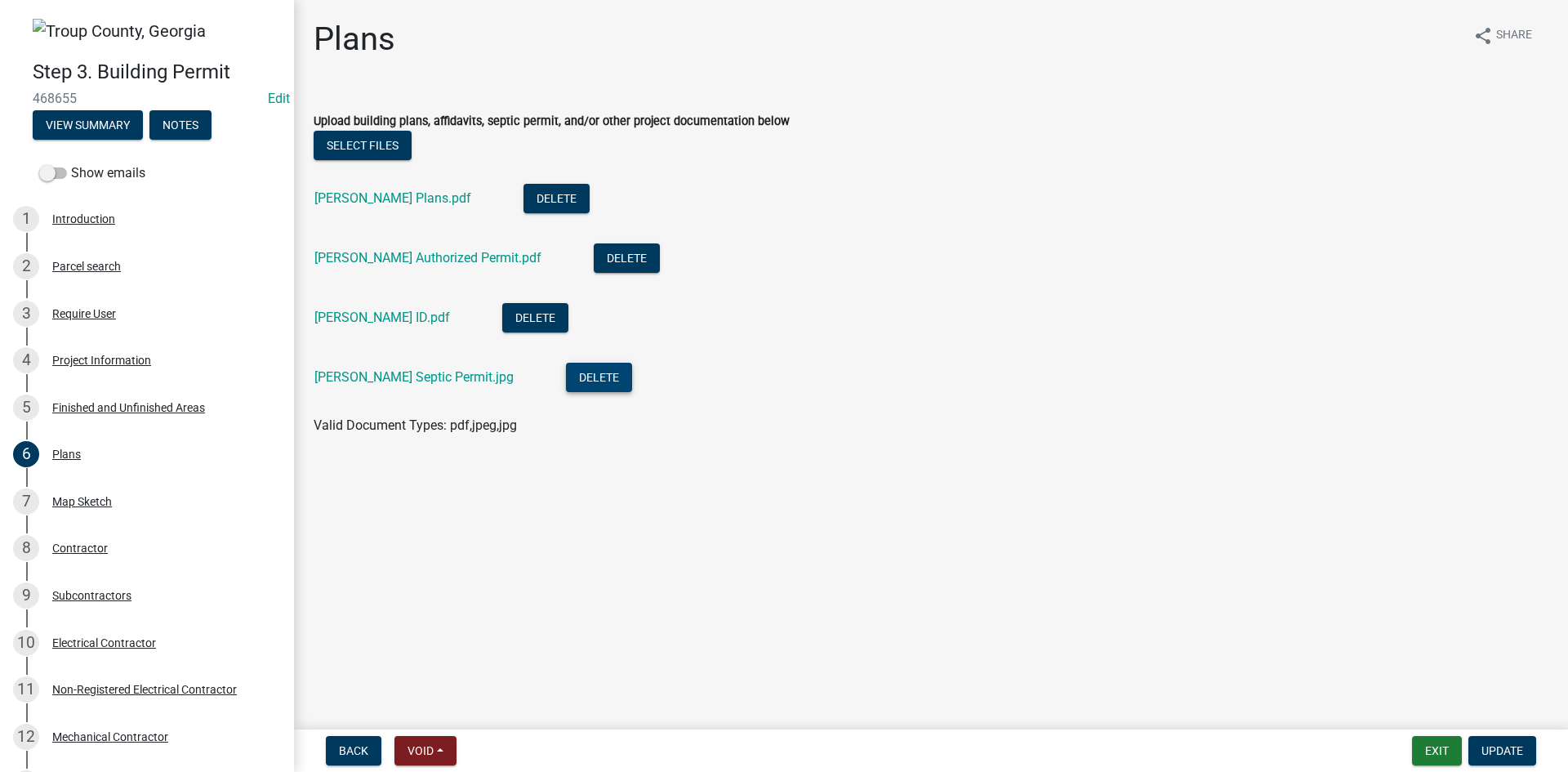
click at [566, 375] on button "Delete" at bounding box center [599, 377] width 66 height 30
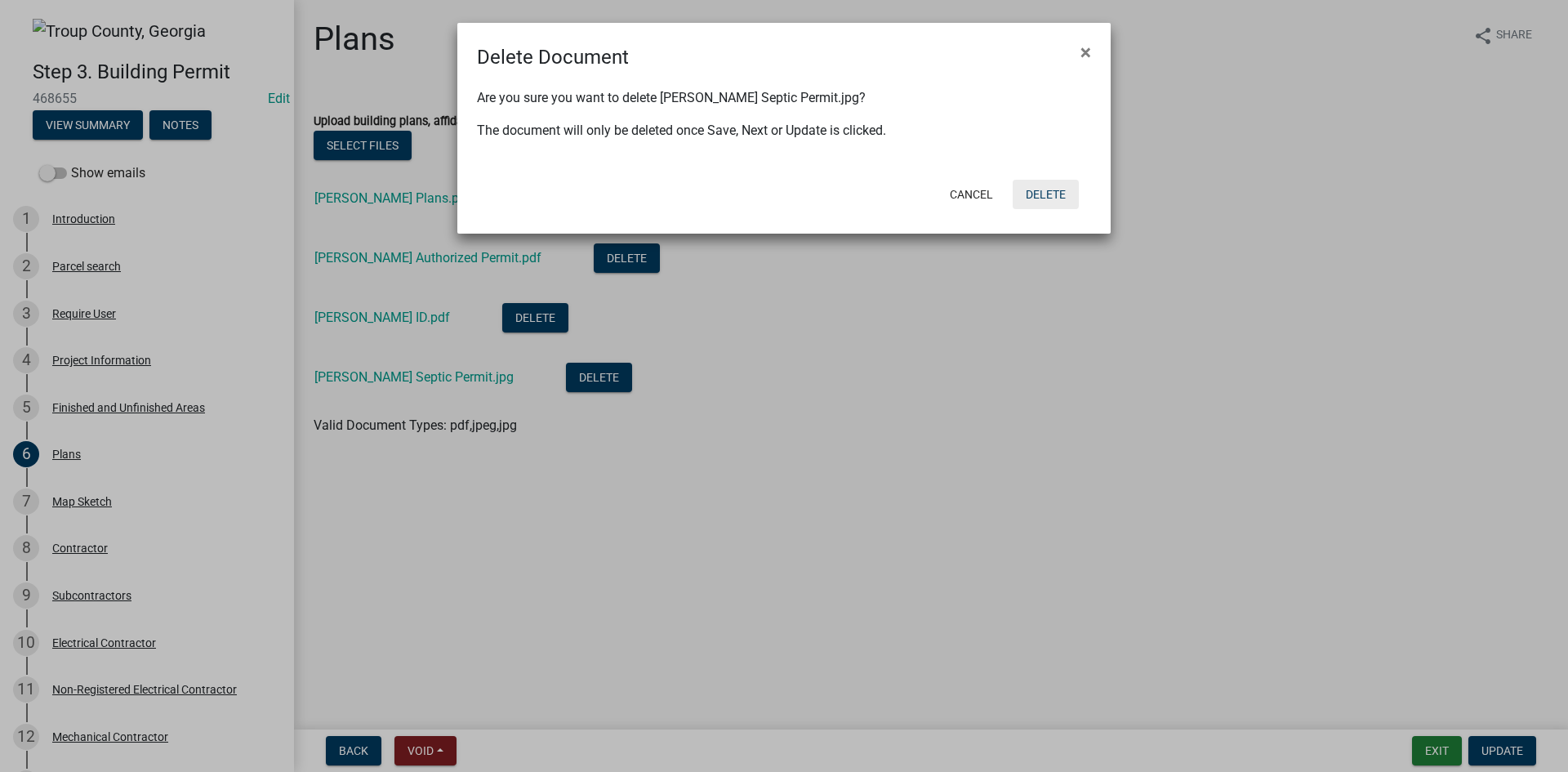
click at [1078, 191] on div "Cancel Delete" at bounding box center [891, 194] width 402 height 42
drag, startPoint x: 1074, startPoint y: 193, endPoint x: 1065, endPoint y: 202, distance: 12.7
click at [1074, 194] on button "Delete" at bounding box center [1046, 194] width 66 height 30
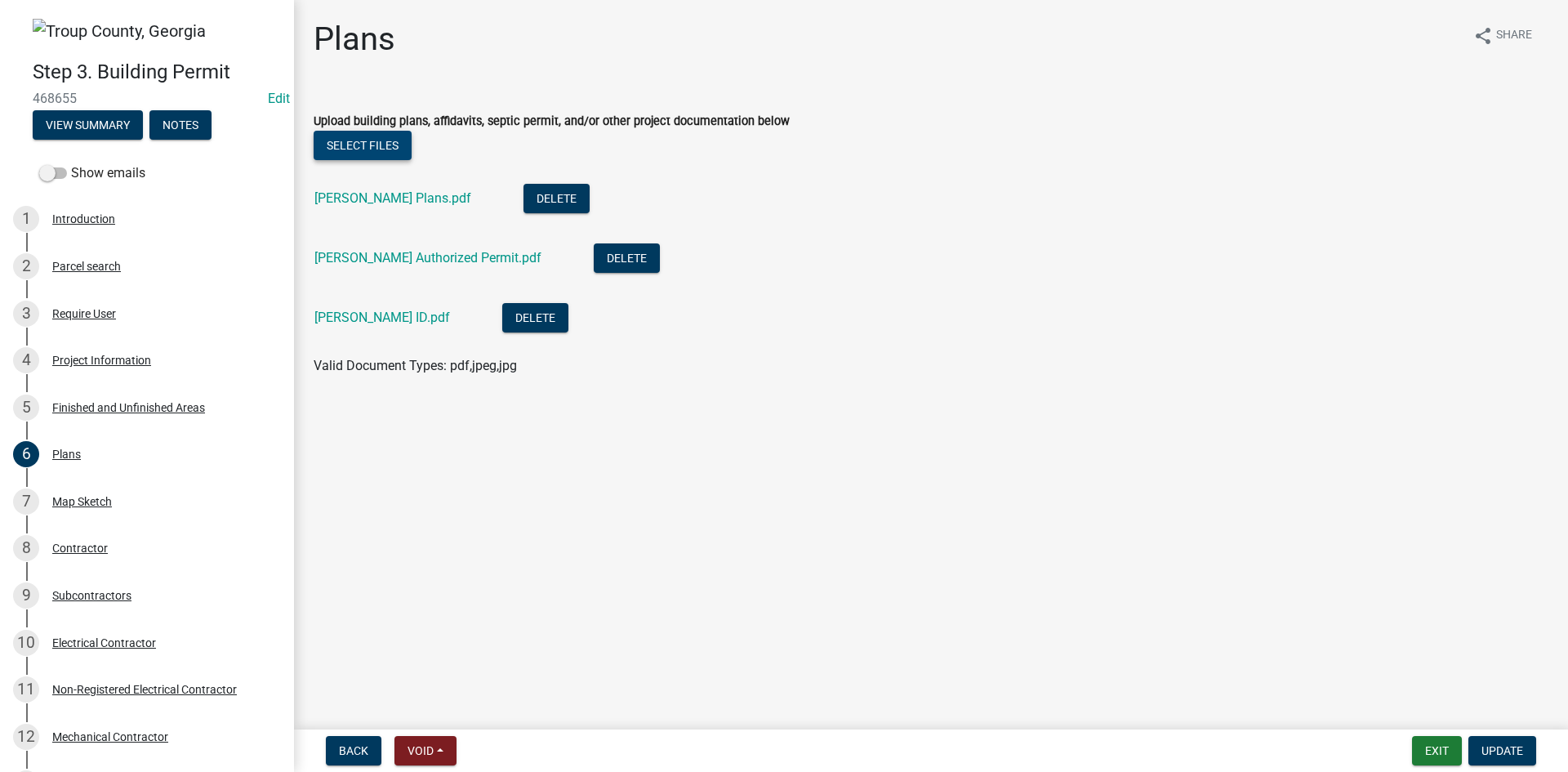
click at [373, 140] on button "Select files" at bounding box center [363, 145] width 98 height 30
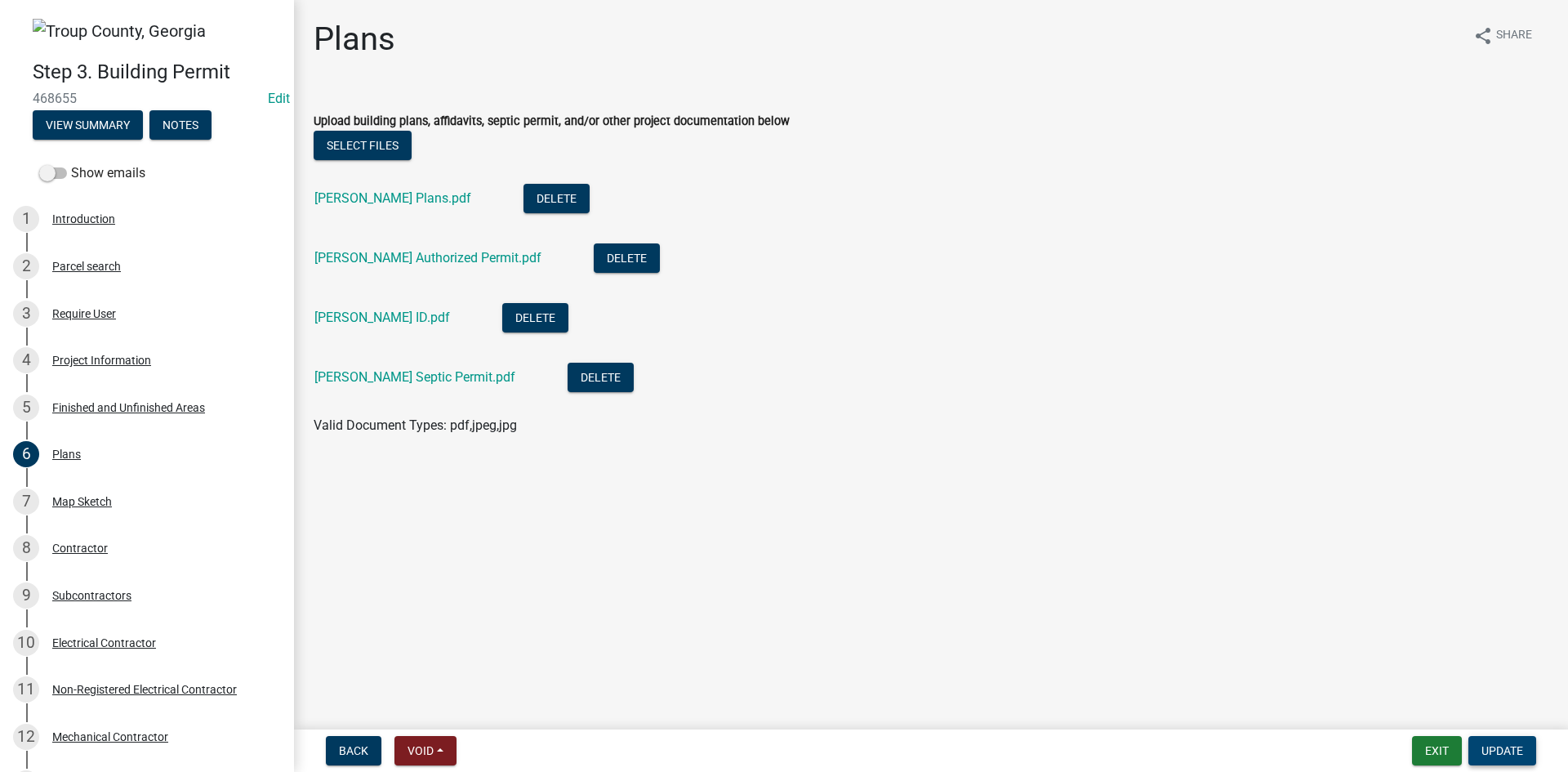
click at [1490, 750] on span "Update" at bounding box center [1502, 750] width 41 height 13
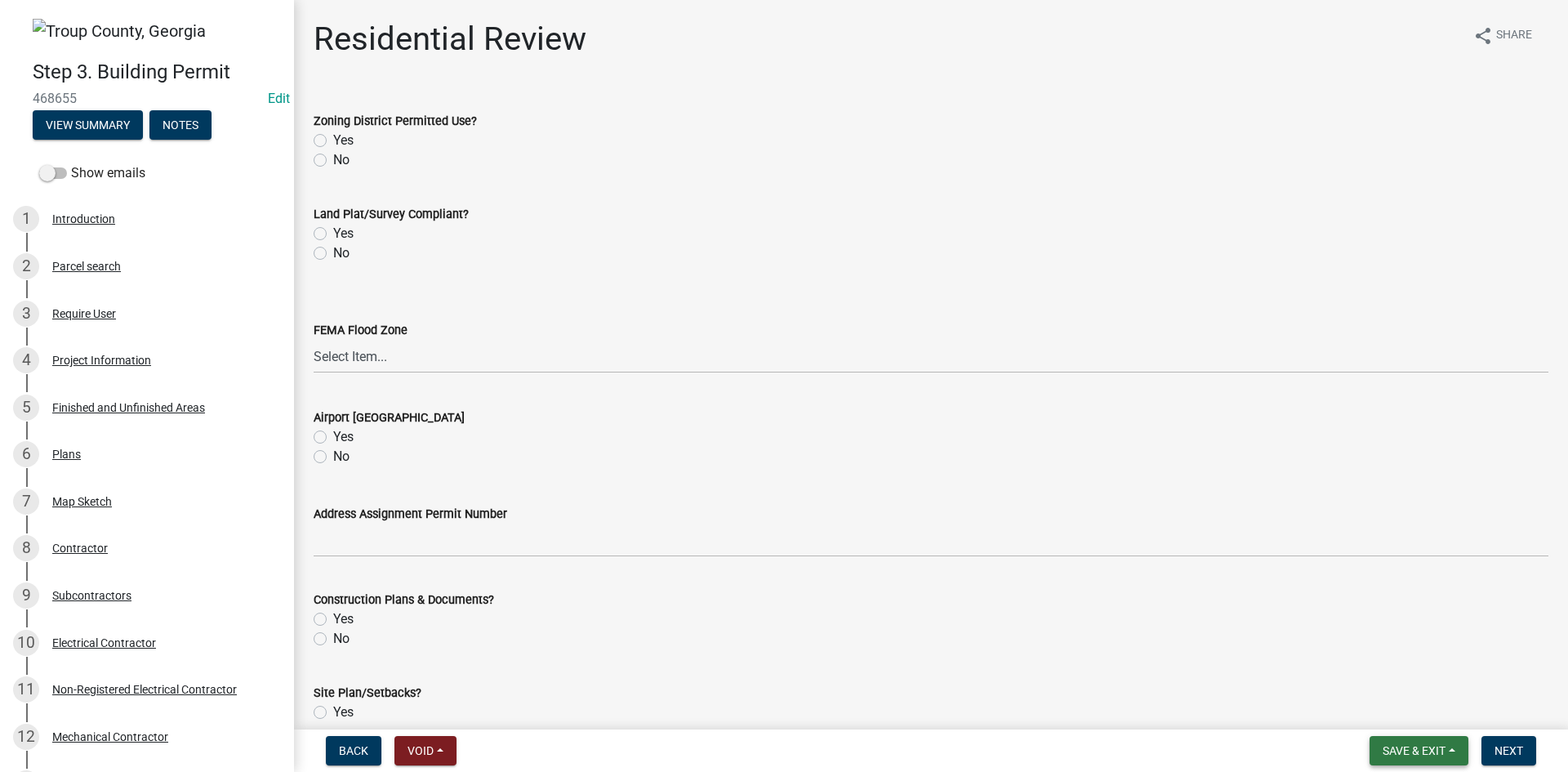
click at [1394, 760] on button "Save & Exit" at bounding box center [1418, 751] width 99 height 30
click at [1402, 693] on button "Save & Exit" at bounding box center [1403, 709] width 131 height 39
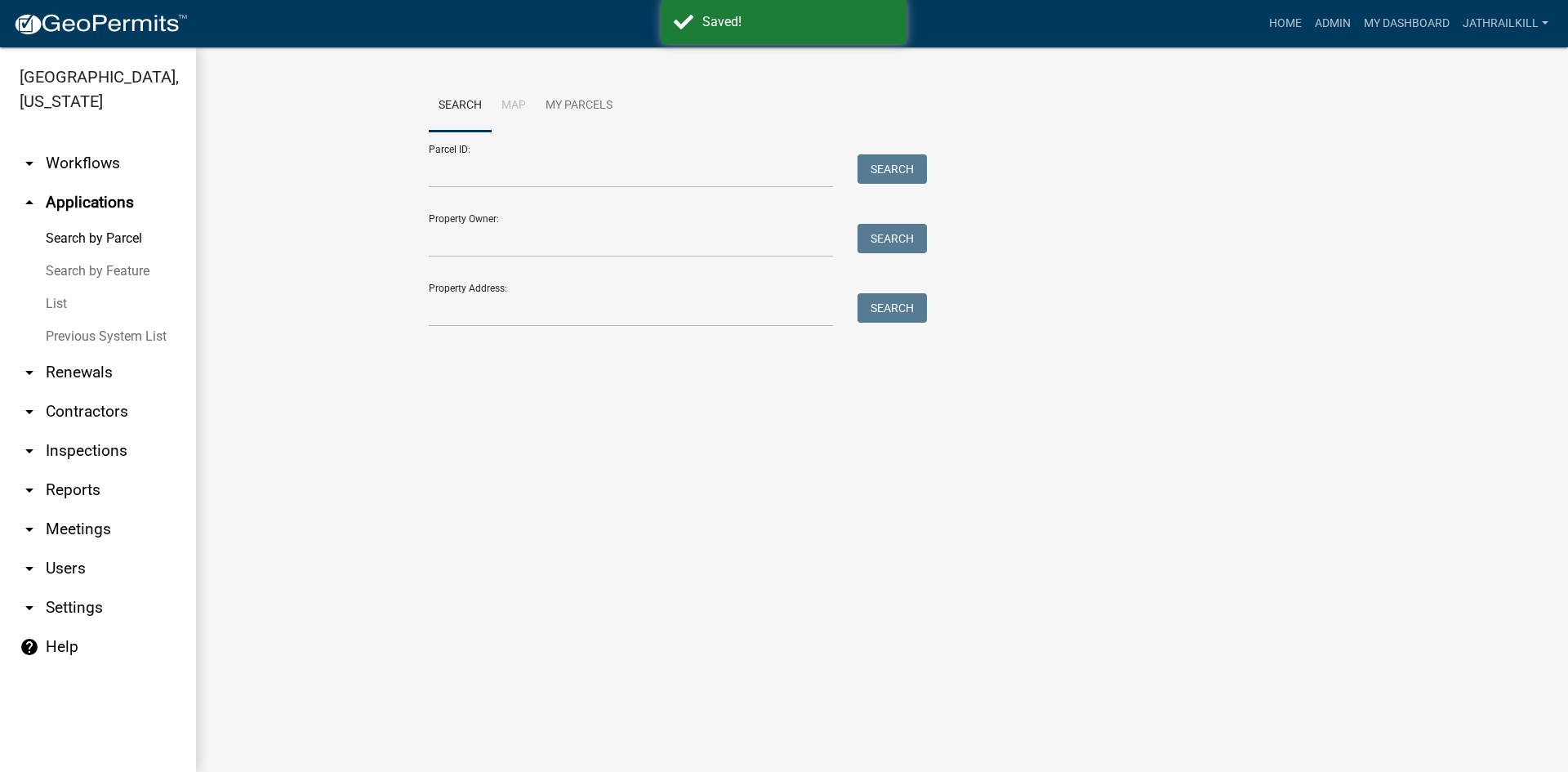
click at [598, 352] on div "Search Map My Parcels Parcel ID: Search Property Owner: Search Property Address…" at bounding box center [882, 211] width 1372 height 327
click at [552, 172] on input "Parcel ID:" at bounding box center [631, 172] width 404 height 34
paste input "0744 000056A"
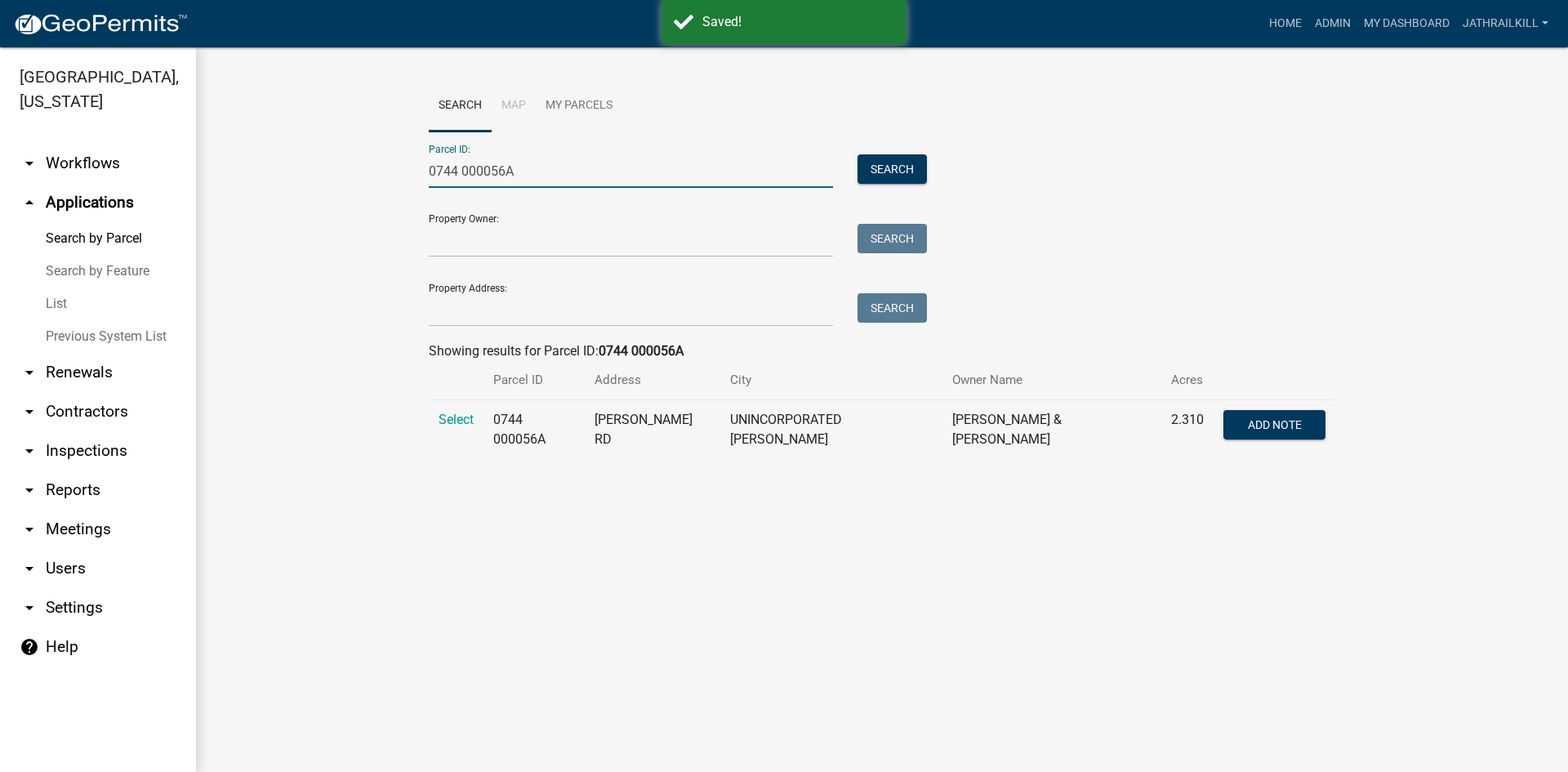
type input "0744 000056A"
click at [438, 417] on td "Select" at bounding box center [456, 430] width 55 height 60
click at [466, 413] on span "Select" at bounding box center [456, 419] width 36 height 15
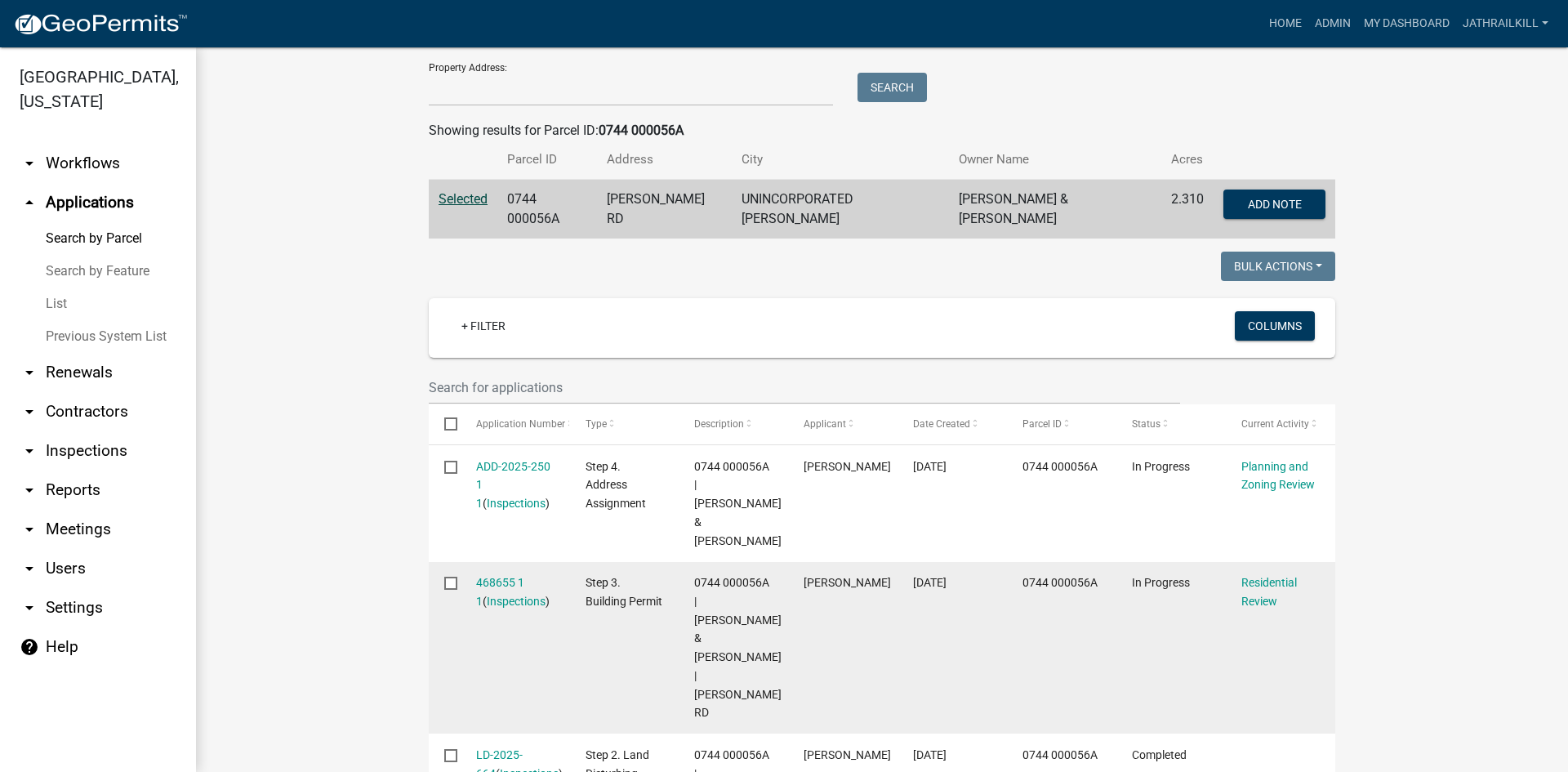
scroll to position [303, 0]
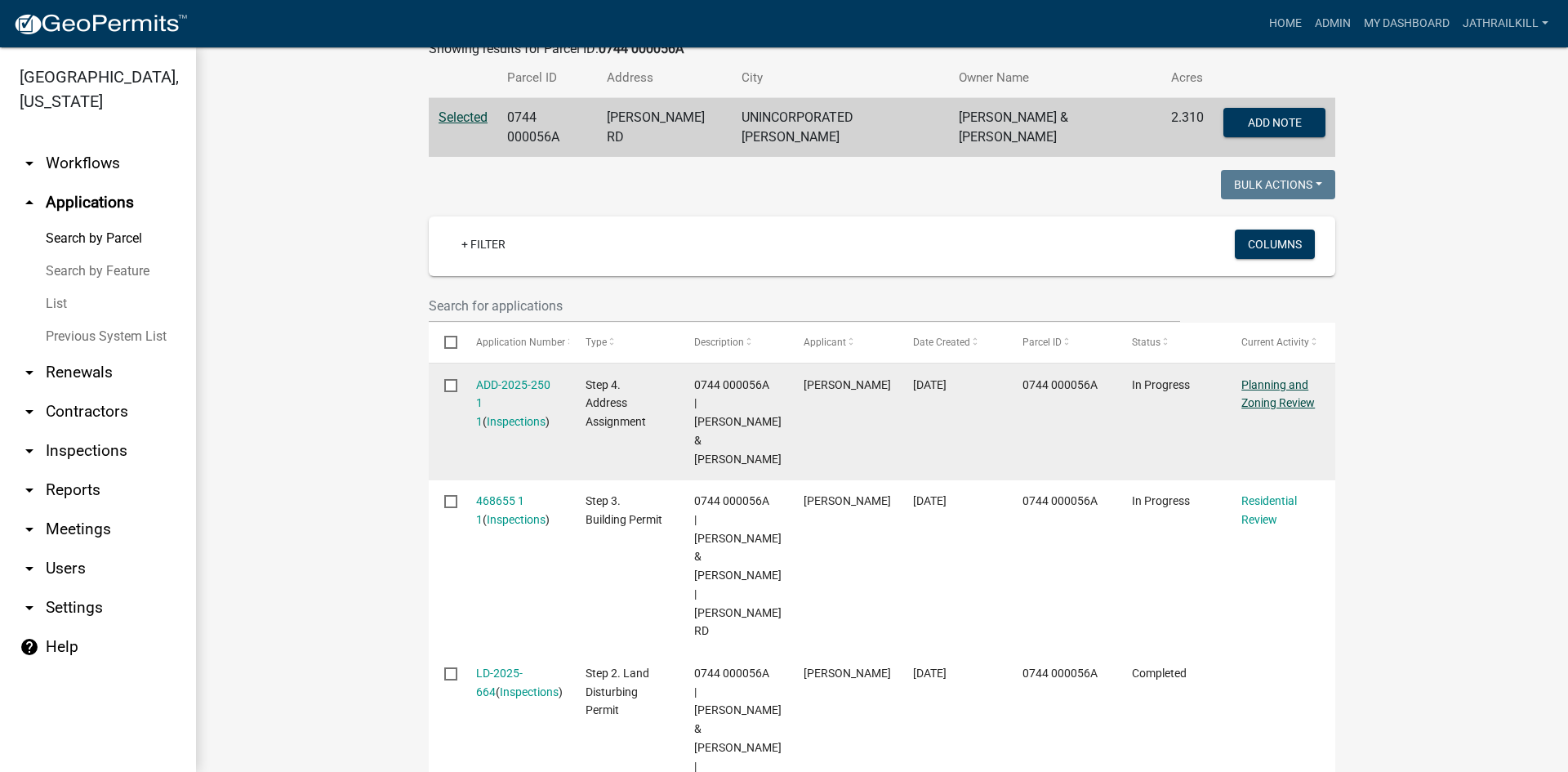
click at [1251, 390] on link "Planning and Zoning Review" at bounding box center [1278, 394] width 74 height 32
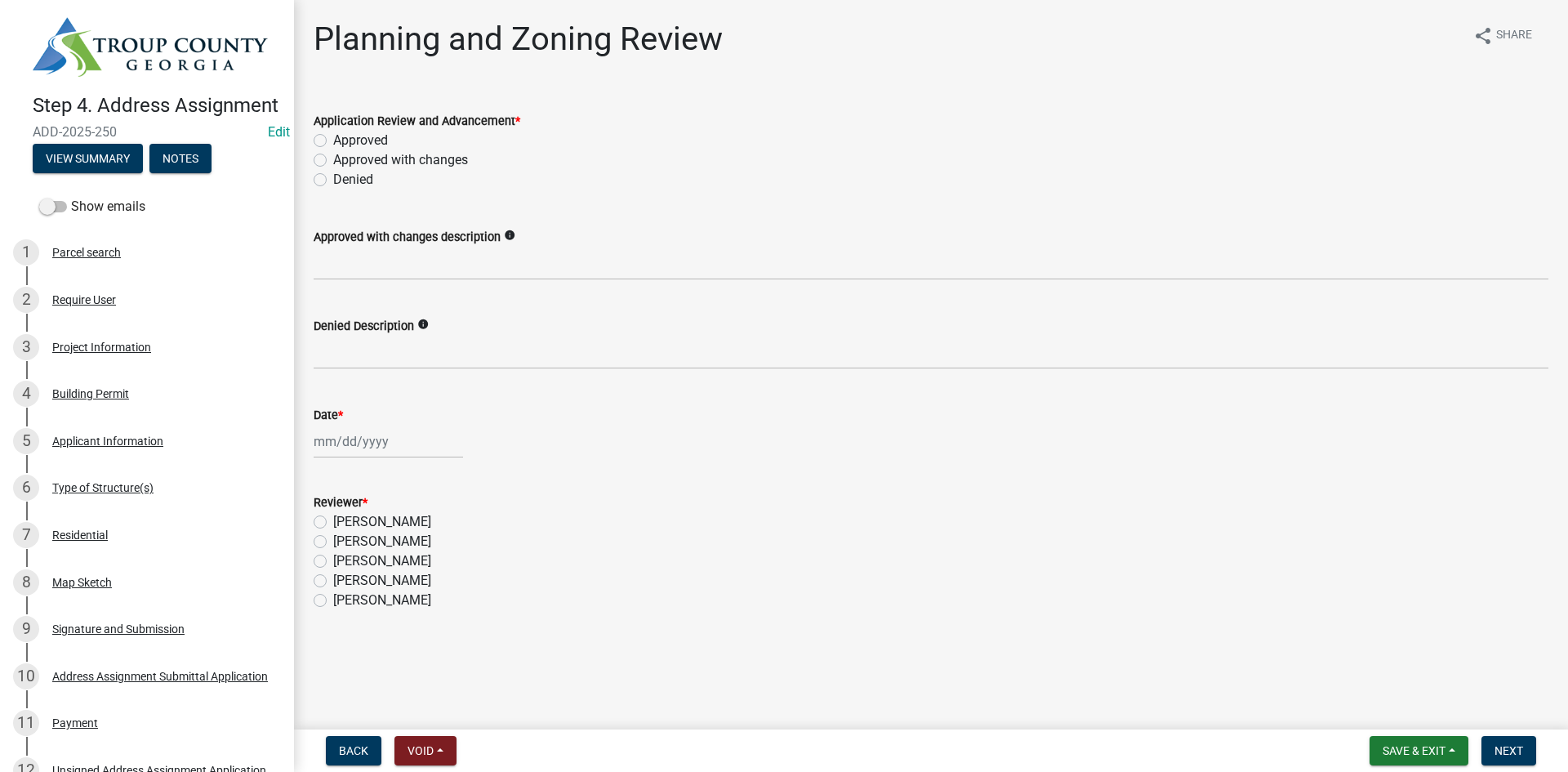
click at [333, 137] on label "Approved" at bounding box center [360, 140] width 55 height 19
click at [333, 137] on input "Approved" at bounding box center [338, 136] width 11 height 11
radio input "true"
select select "9"
select select "2025"
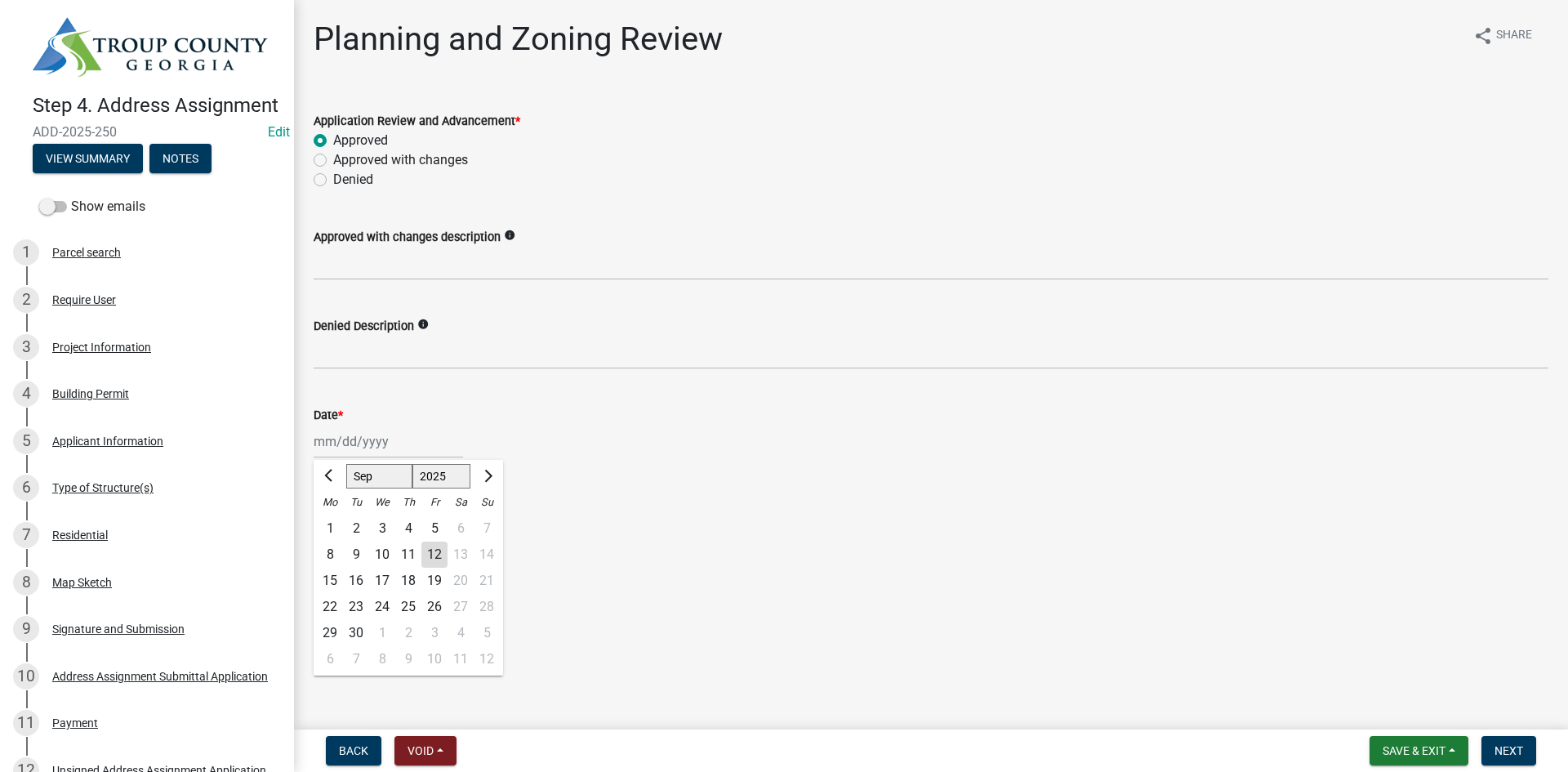
click at [331, 436] on div "[PERSON_NAME] Feb Mar Apr [PERSON_NAME][DATE] Oct Nov [DATE] 1526 1527 1528 152…" at bounding box center [388, 441] width 150 height 34
drag, startPoint x: 433, startPoint y: 552, endPoint x: 424, endPoint y: 546, distance: 10.8
click at [433, 553] on div "12" at bounding box center [434, 555] width 26 height 26
type input "[DATE]"
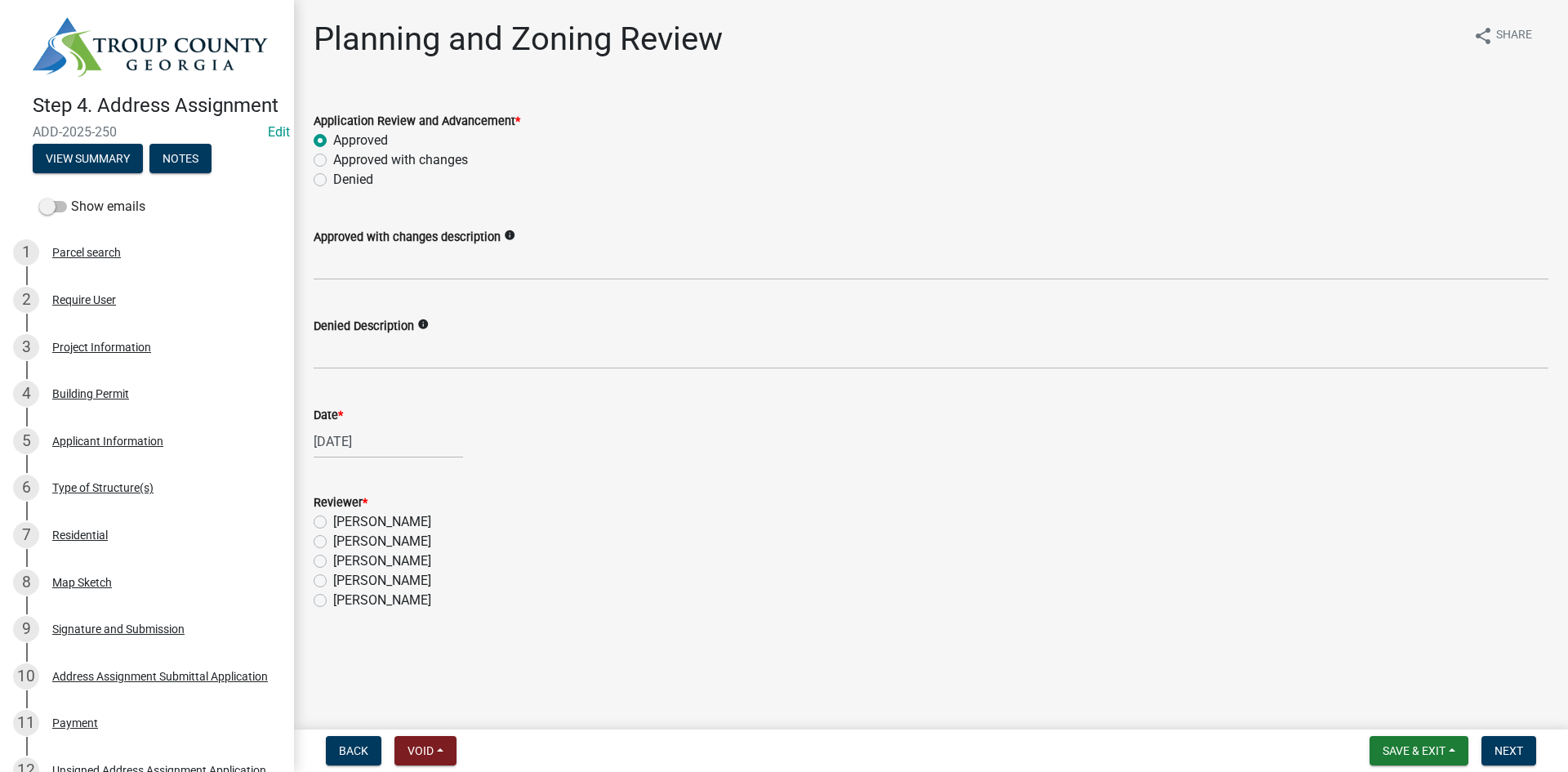
click at [333, 545] on label "[PERSON_NAME]" at bounding box center [382, 541] width 98 height 19
click at [333, 543] on input "[PERSON_NAME]" at bounding box center [338, 537] width 11 height 11
radio input "true"
click at [1493, 747] on form "Save & Exit Save Save & Exit Next" at bounding box center [1453, 751] width 180 height 30
click at [1494, 748] on button "Next" at bounding box center [1509, 751] width 55 height 30
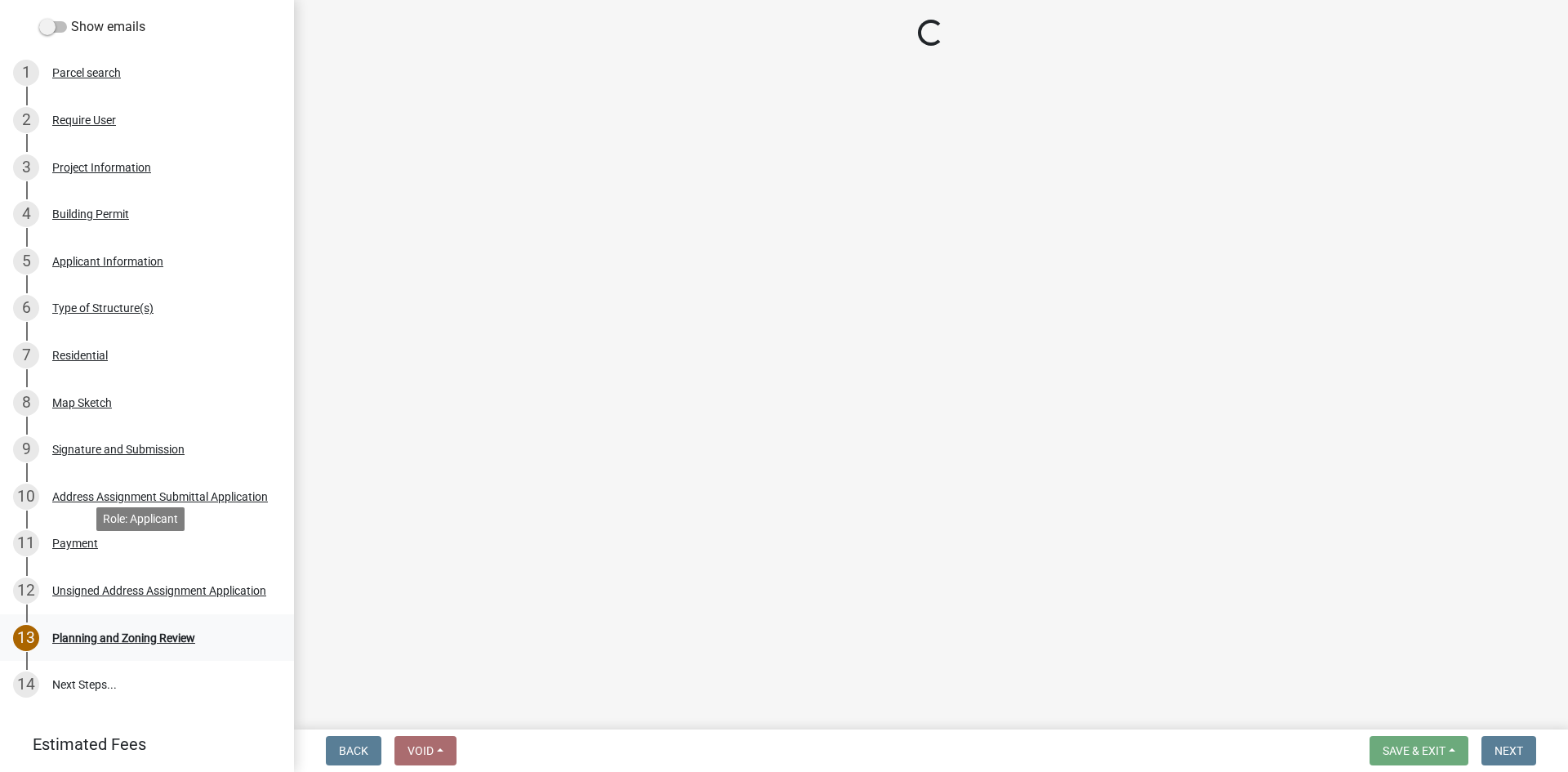
scroll to position [288, 0]
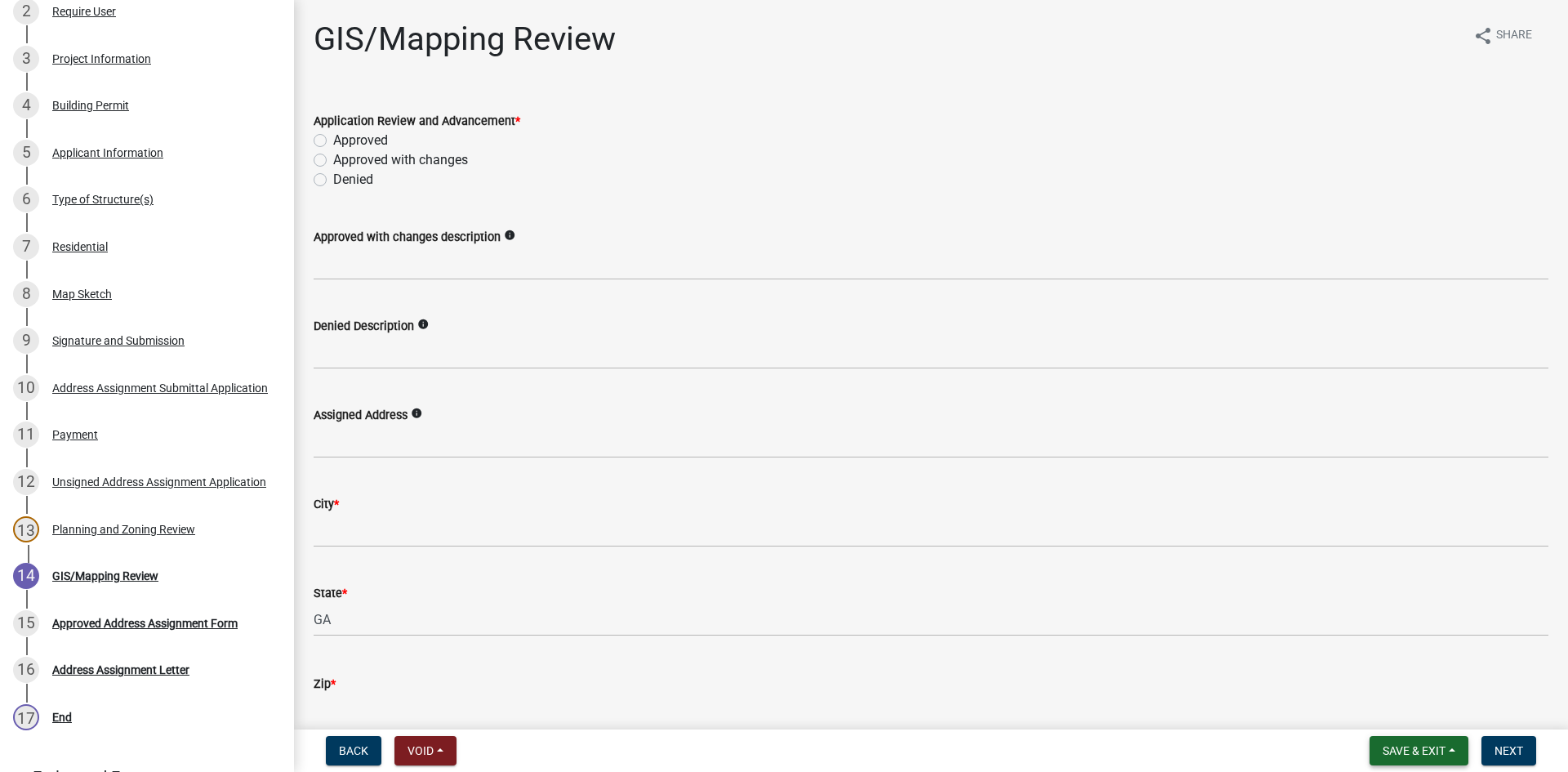
click at [1428, 748] on span "Save & Exit" at bounding box center [1414, 750] width 63 height 13
click at [1389, 709] on button "Save & Exit" at bounding box center [1403, 709] width 131 height 39
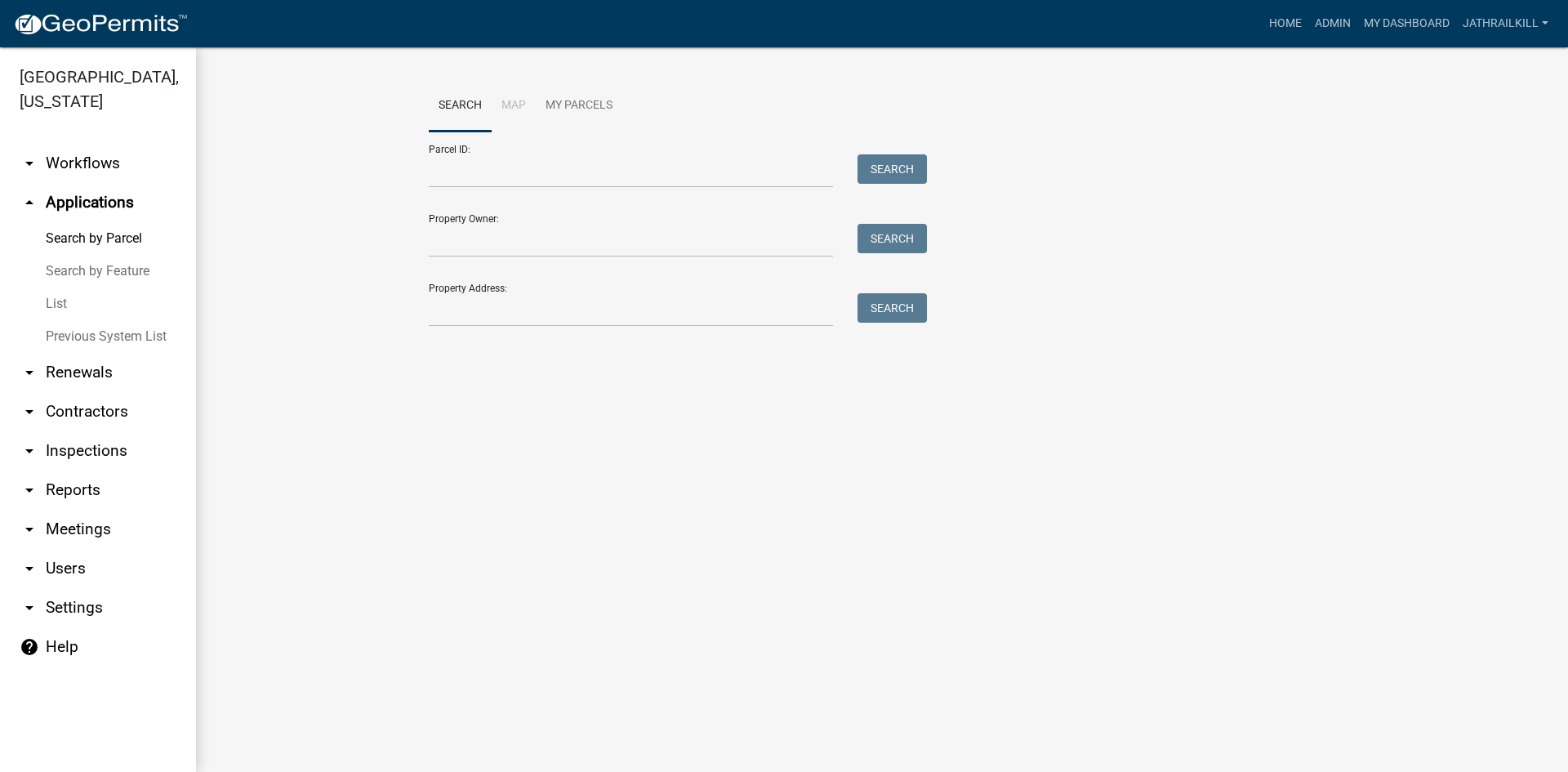
drag, startPoint x: 990, startPoint y: 345, endPoint x: 886, endPoint y: 415, distance: 125.4
drag, startPoint x: 886, startPoint y: 415, endPoint x: 697, endPoint y: 479, distance: 199.5
click at [636, 464] on main "Search Map My Parcels Parcel ID: Search Property Owner: Search Property Address…" at bounding box center [882, 409] width 1372 height 725
drag, startPoint x: 527, startPoint y: 290, endPoint x: 535, endPoint y: 298, distance: 11.3
click at [528, 290] on div "Property Address: Search" at bounding box center [674, 298] width 490 height 57
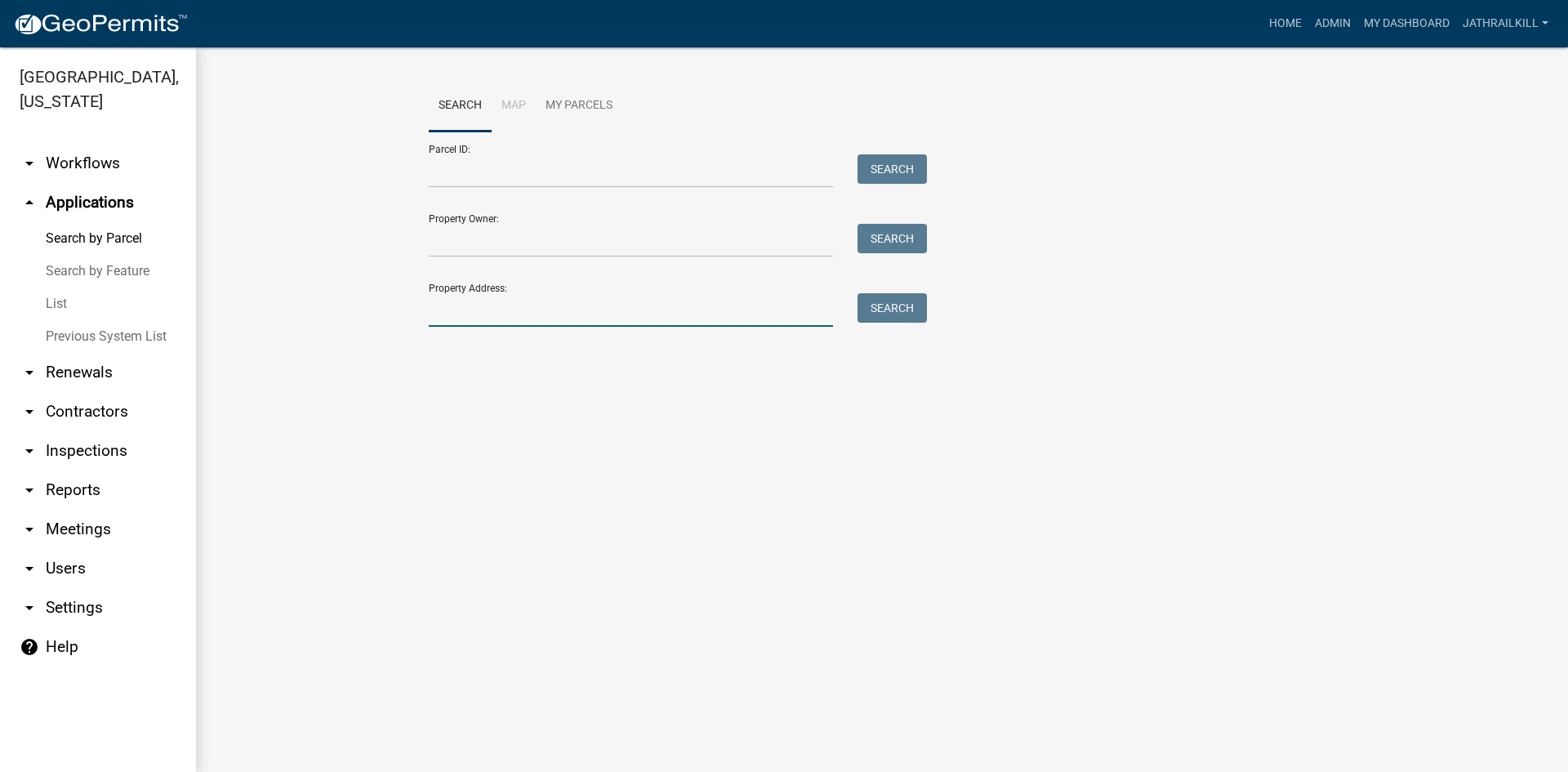
drag, startPoint x: 535, startPoint y: 300, endPoint x: 581, endPoint y: 265, distance: 57.8
click at [538, 298] on input "Property Address:" at bounding box center [631, 310] width 404 height 34
type input "711 waterview"
drag, startPoint x: 570, startPoint y: 320, endPoint x: 400, endPoint y: 348, distance: 172.3
click at [400, 346] on wm-workflow-application-search-view "Search Map My Parcels Parcel ID: Search Property Owner: Search Property Address…" at bounding box center [882, 237] width 1307 height 314
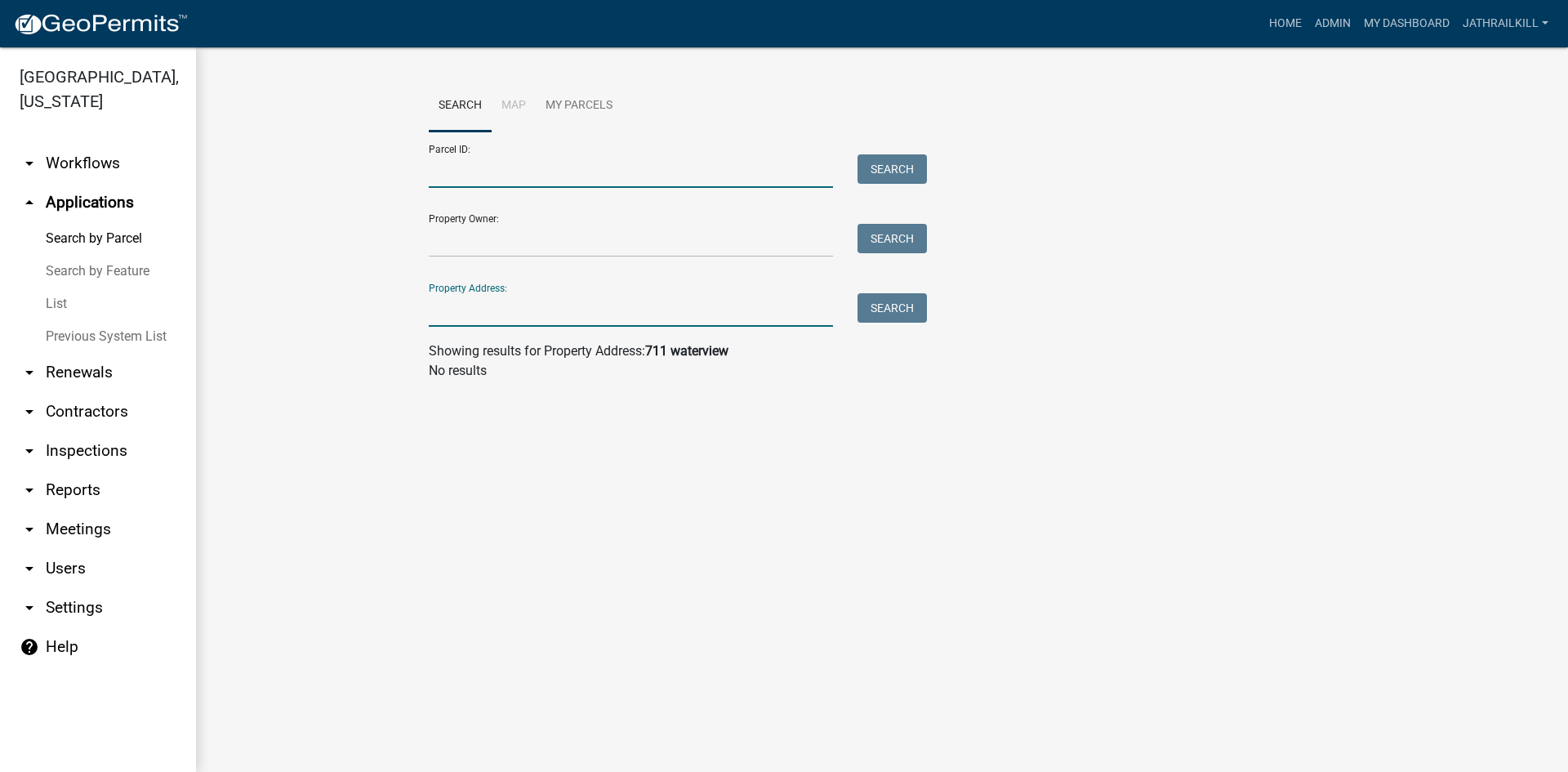
click at [580, 181] on input "Parcel ID:" at bounding box center [631, 172] width 404 height 34
paste input "0813 000205"
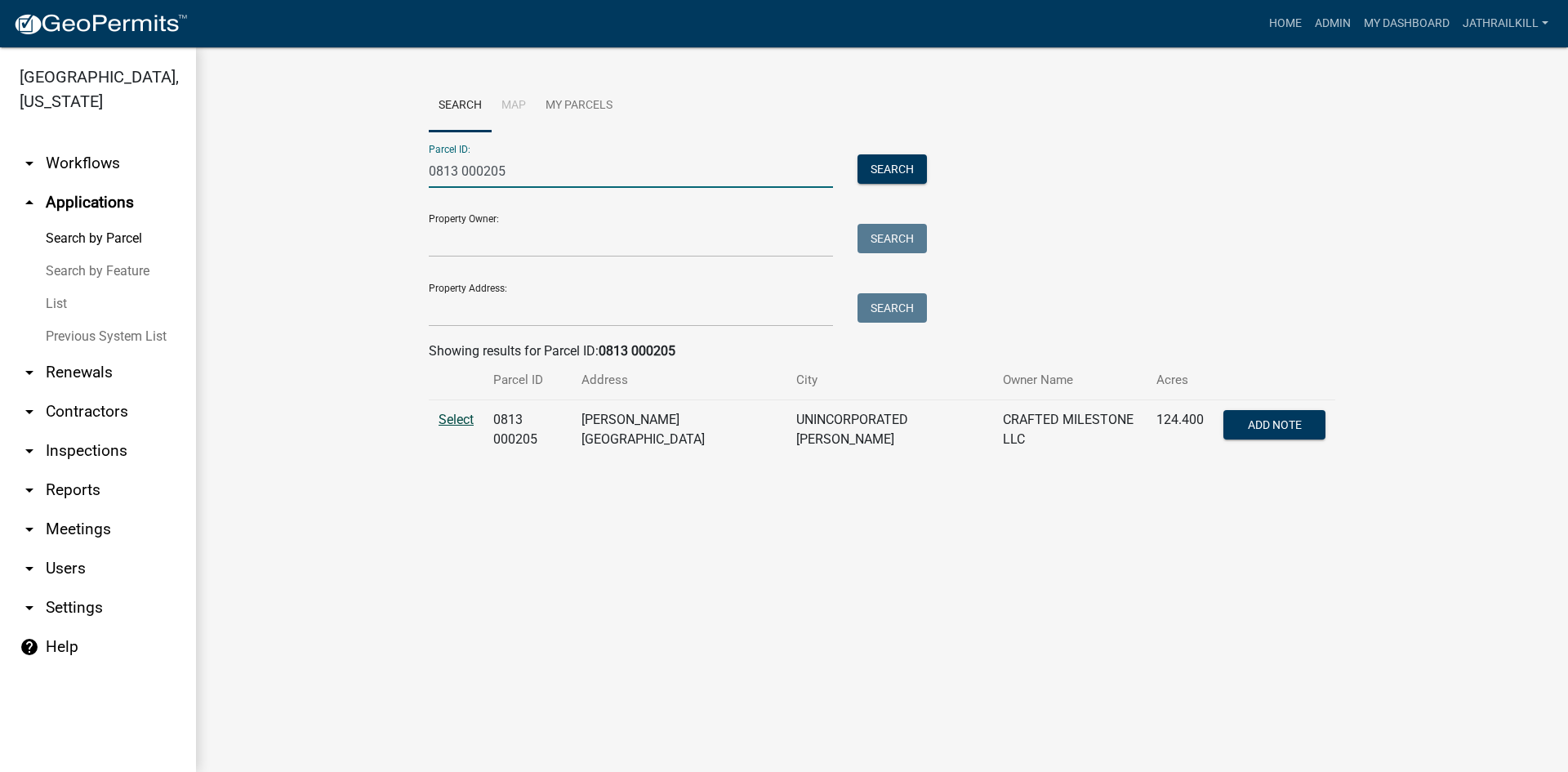
type input "0813 000205"
click at [458, 414] on span "Select" at bounding box center [456, 419] width 36 height 15
